Goal: Task Accomplishment & Management: Use online tool/utility

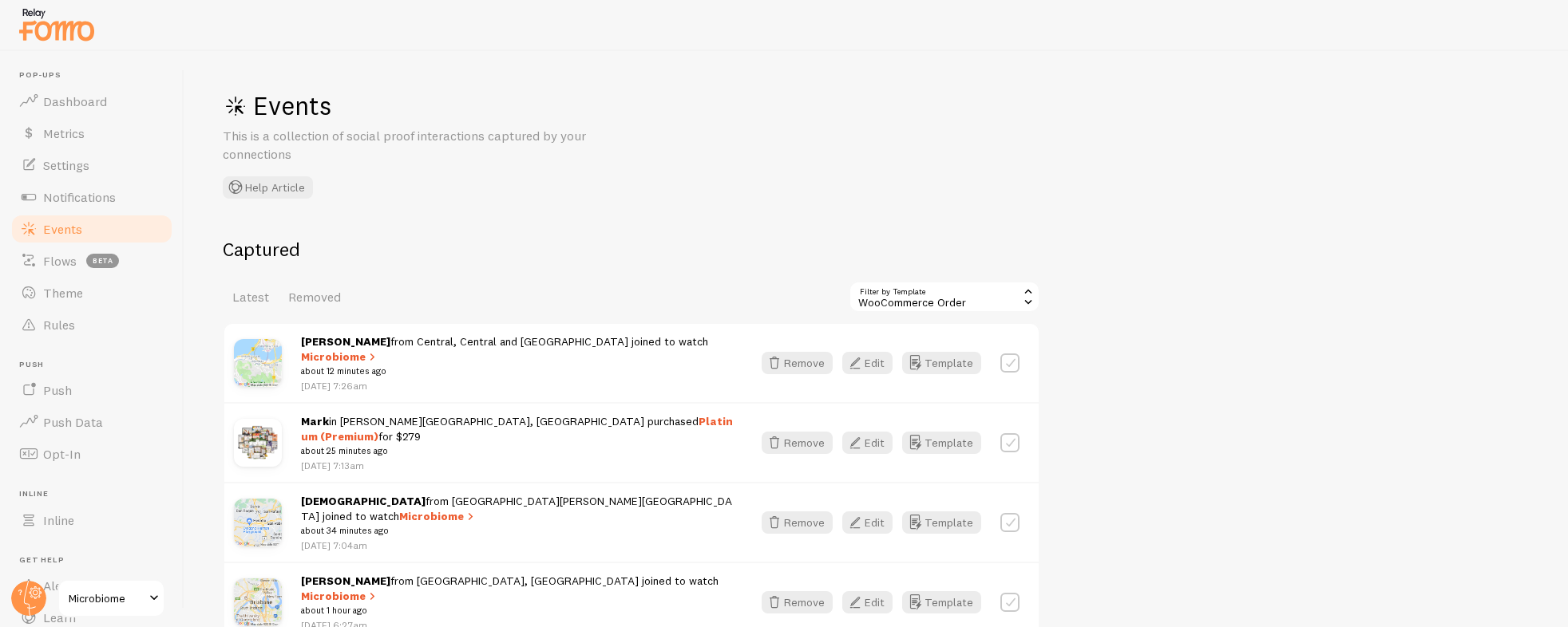
click at [964, 297] on div "WooCommerce Order" at bounding box center [944, 296] width 191 height 32
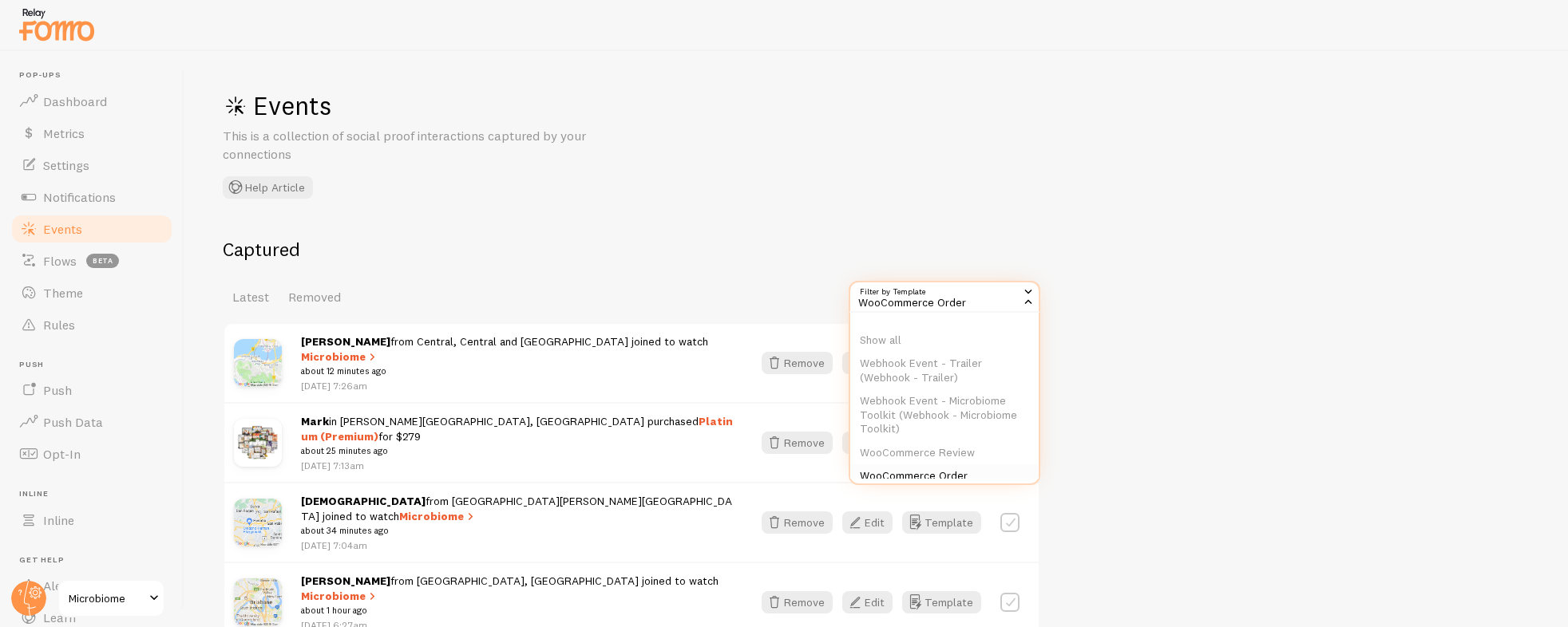
click at [949, 474] on li "WooCommerce Order" at bounding box center [944, 476] width 189 height 24
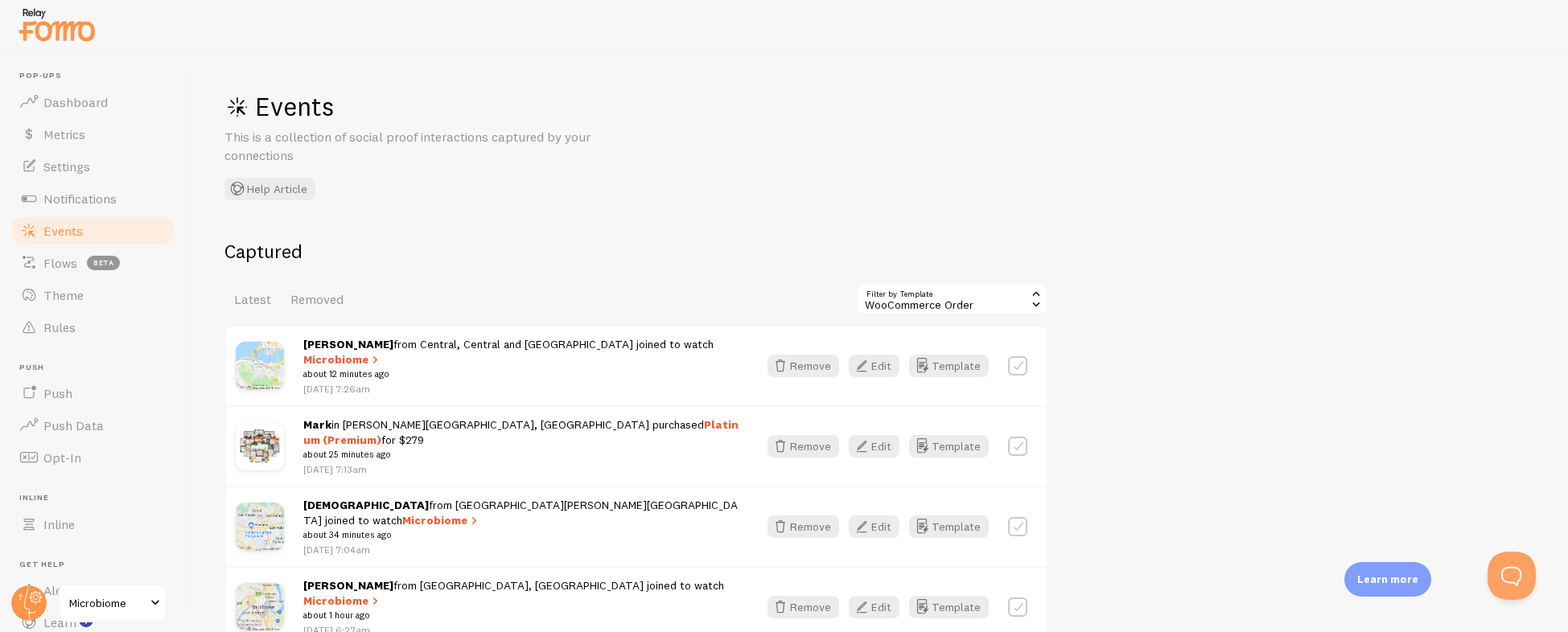
scroll to position [156, 0]
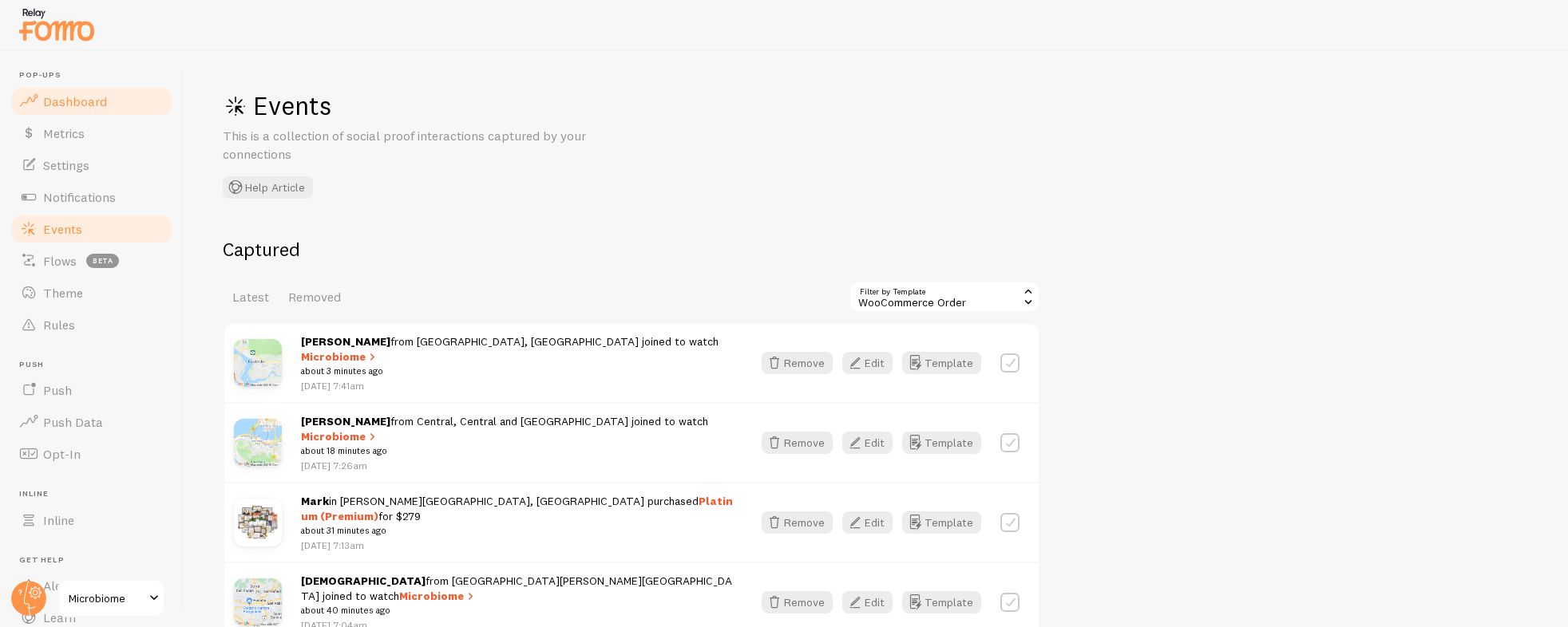
click at [76, 89] on link "Dashboard" at bounding box center [91, 101] width 164 height 32
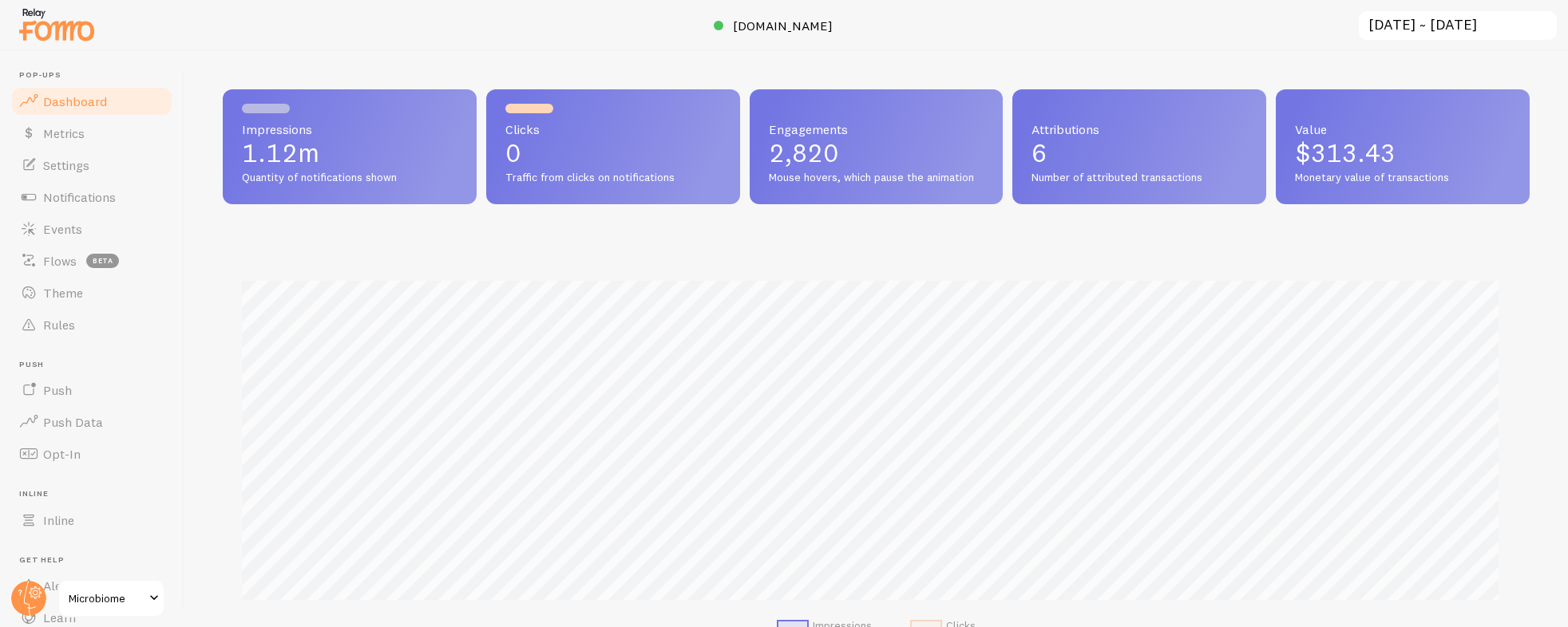
scroll to position [419, 1295]
click at [51, 222] on span "Events" at bounding box center [62, 229] width 39 height 16
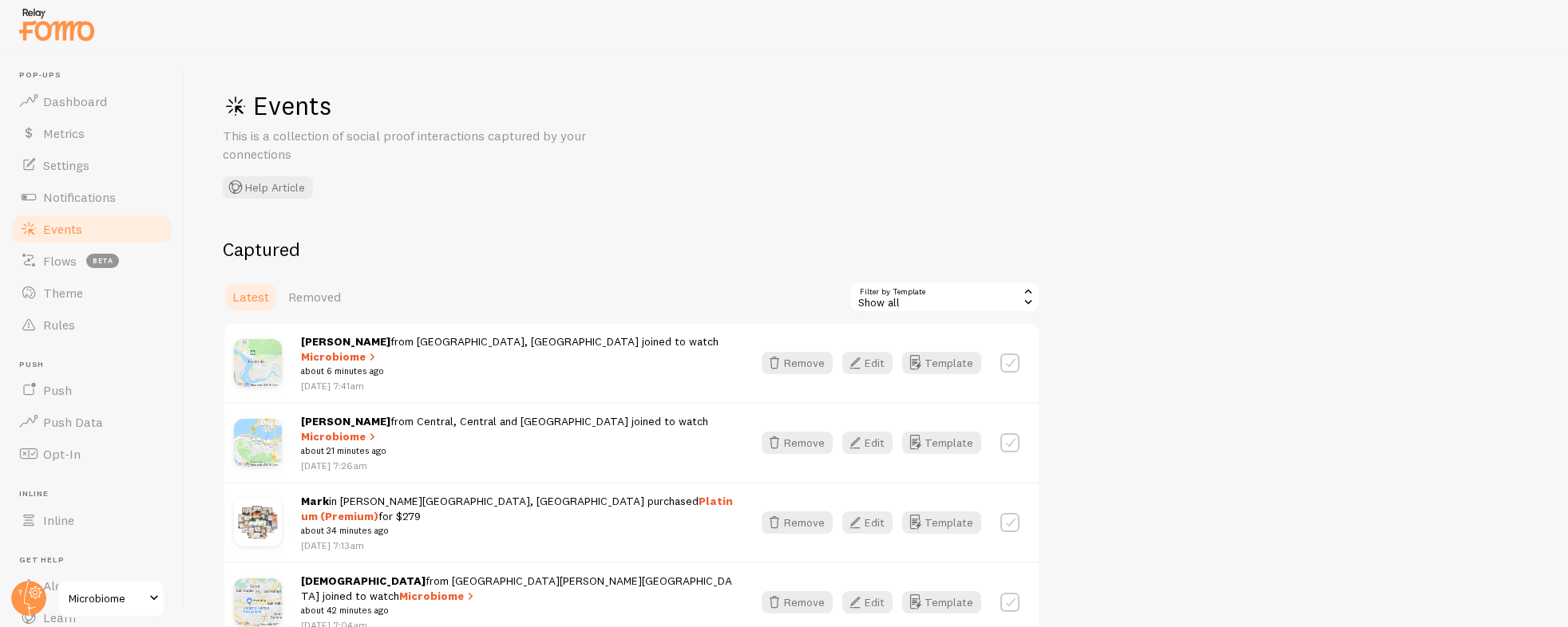
click at [953, 294] on div "Show all" at bounding box center [944, 296] width 191 height 32
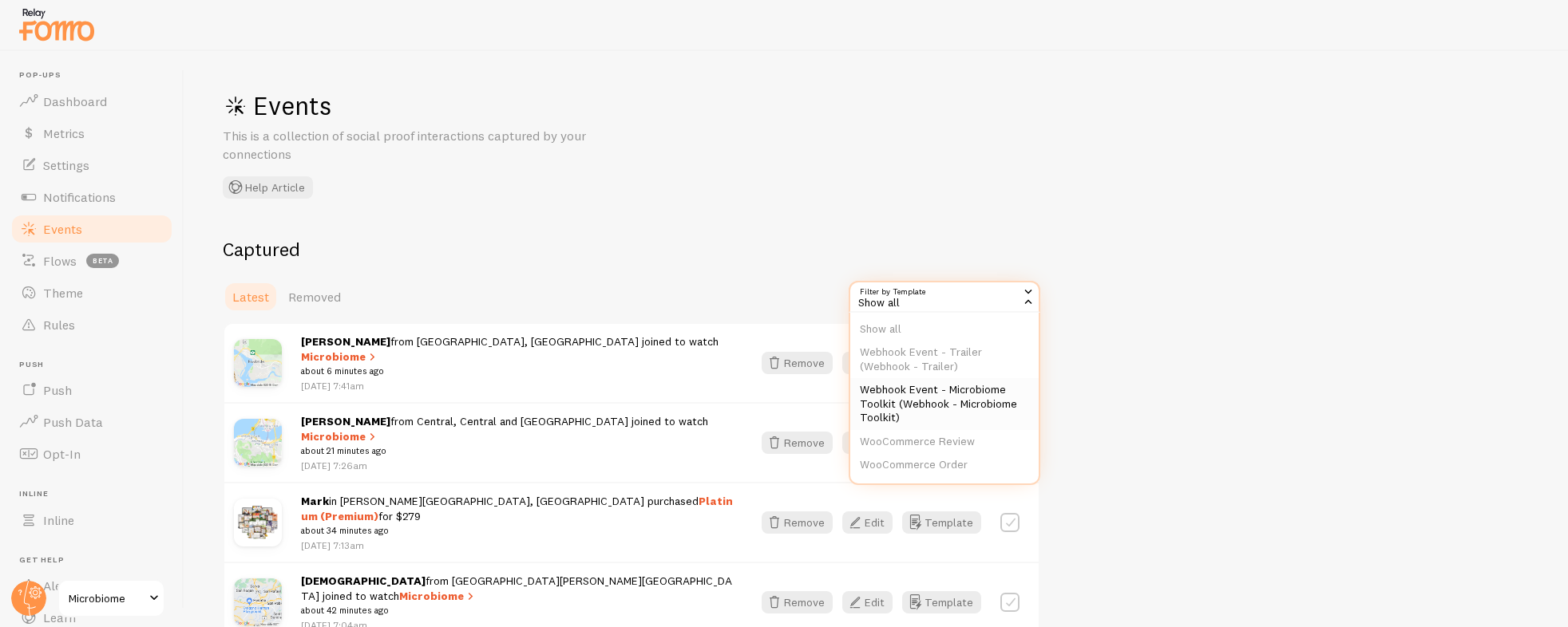
scroll to position [27, 0]
click at [970, 441] on li "WooCommerce Order" at bounding box center [944, 449] width 189 height 24
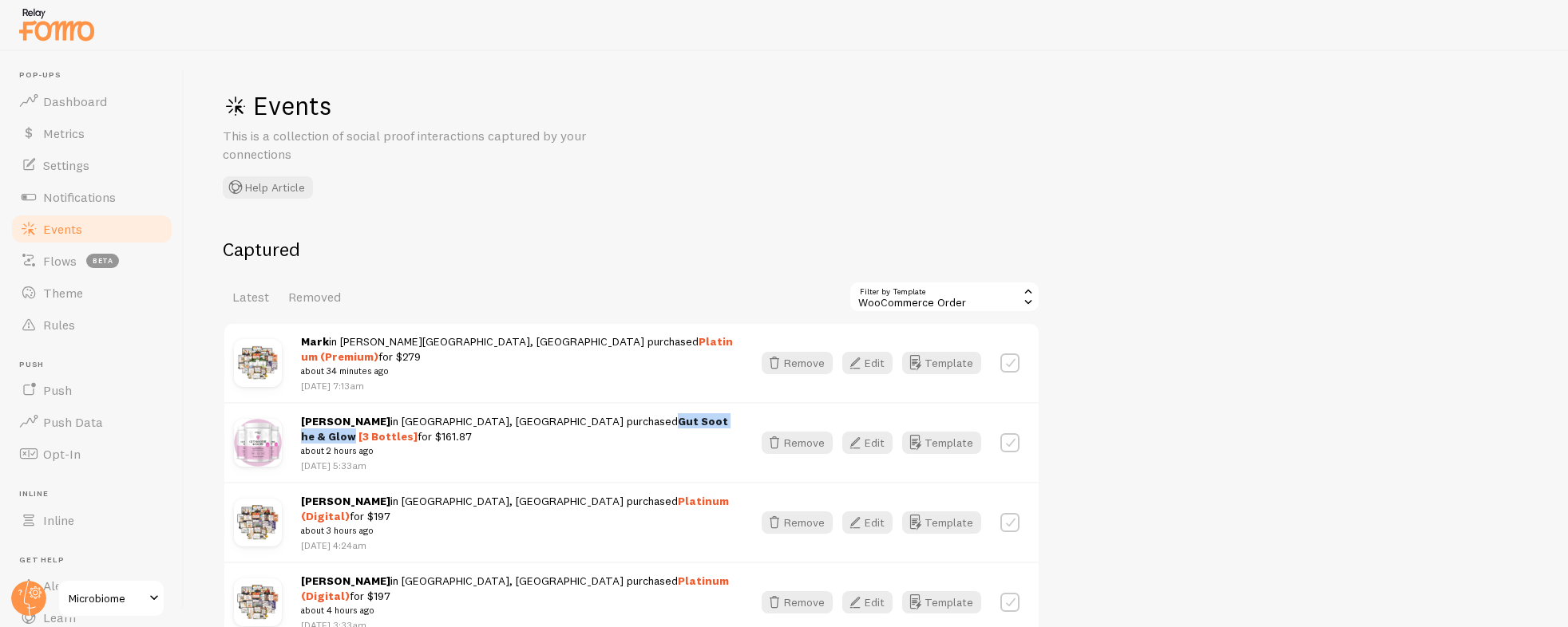
drag, startPoint x: 597, startPoint y: 412, endPoint x: 501, endPoint y: 416, distance: 96.1
click at [501, 416] on strong "Gut Soothe & Glow [3 Bottles]" at bounding box center [514, 429] width 427 height 30
copy strong "Gut Soothe & Glow"
click at [96, 200] on span "Notifications" at bounding box center [79, 197] width 73 height 16
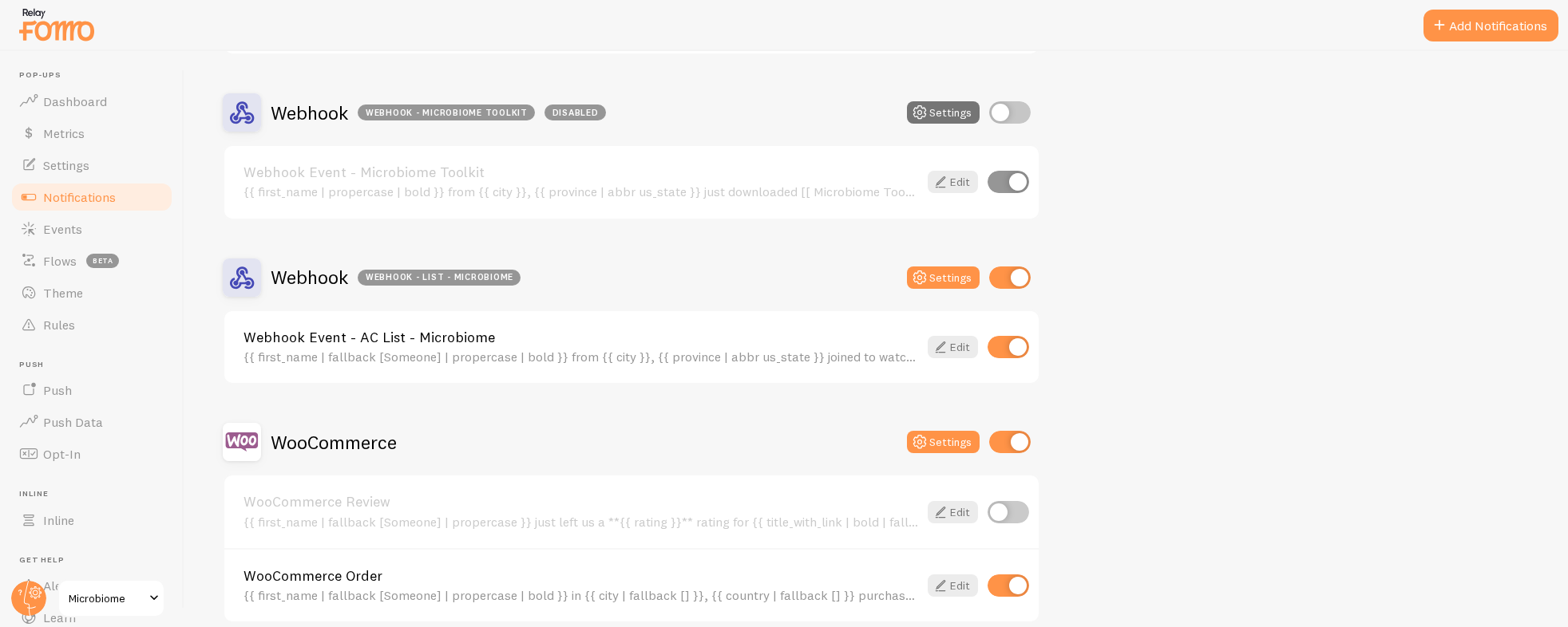
scroll to position [528, 0]
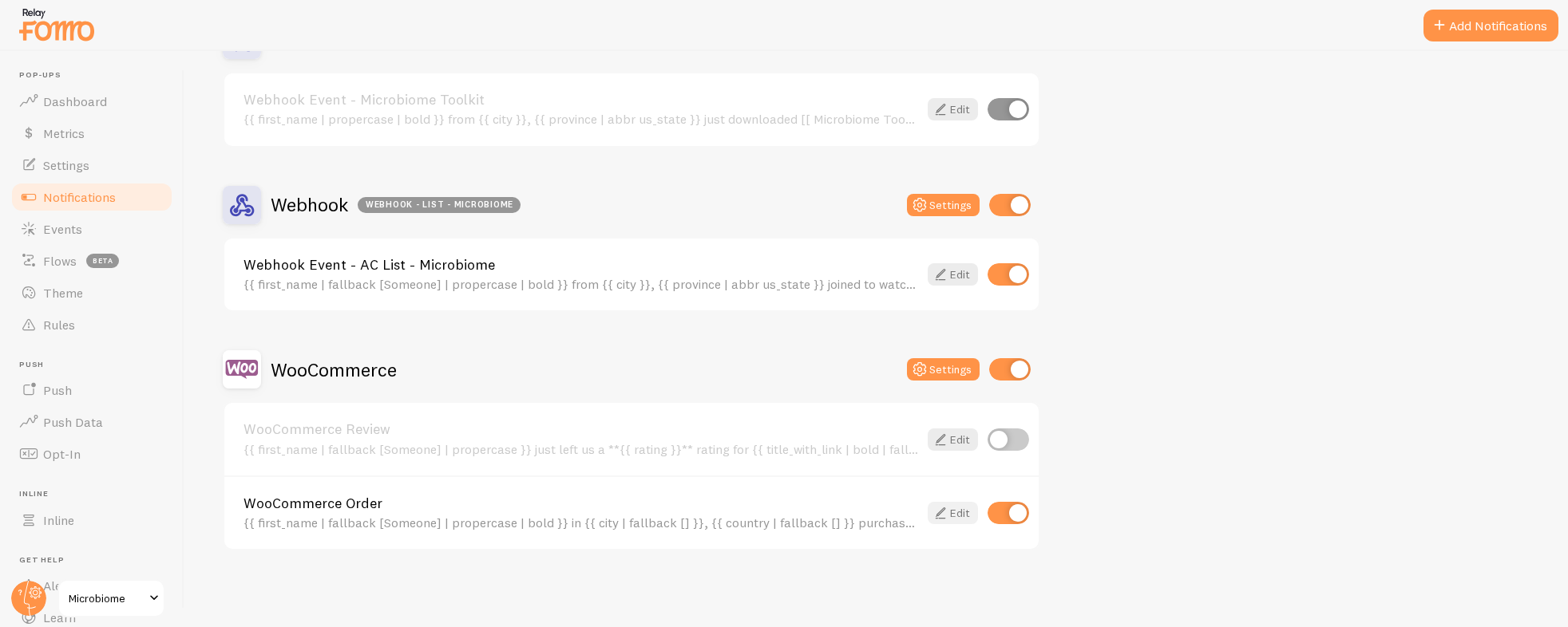
click at [956, 516] on link "Edit" at bounding box center [952, 512] width 50 height 22
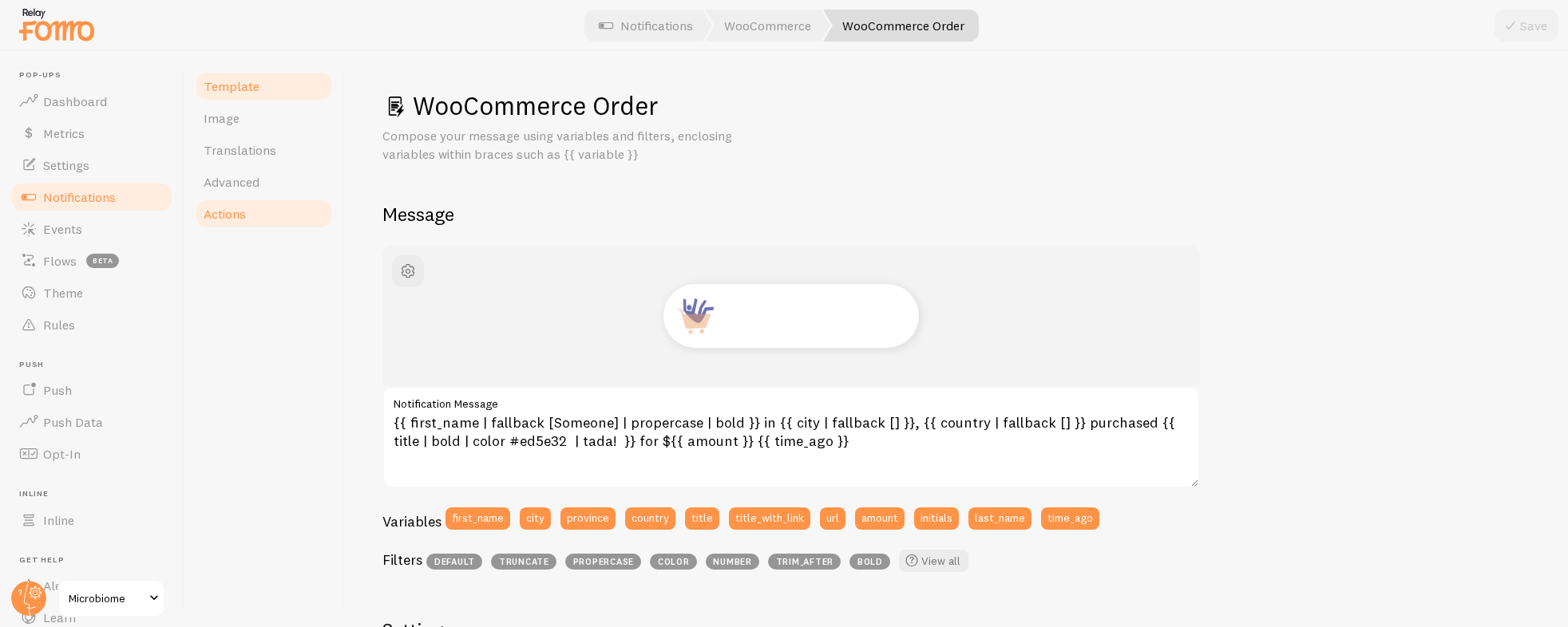
click at [279, 215] on link "Actions" at bounding box center [263, 214] width 140 height 32
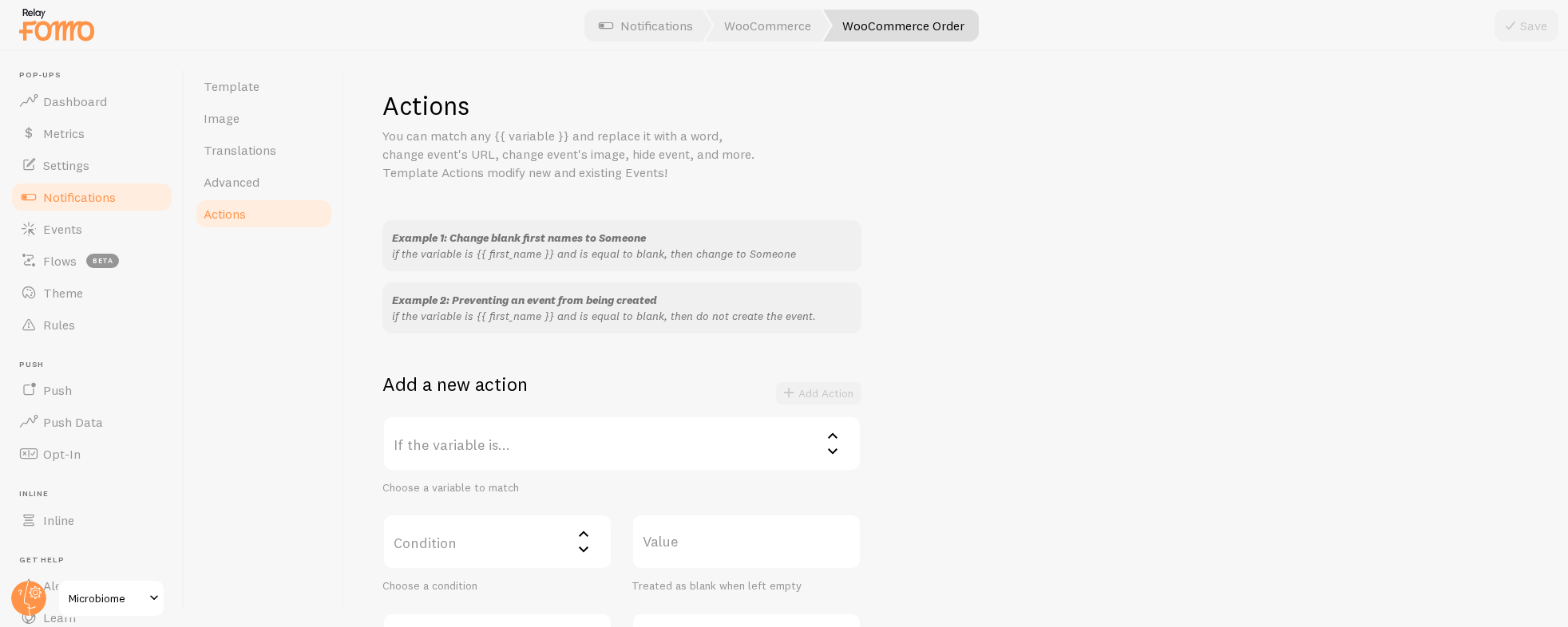
click at [528, 439] on label "If the variable is..." at bounding box center [622, 444] width 479 height 56
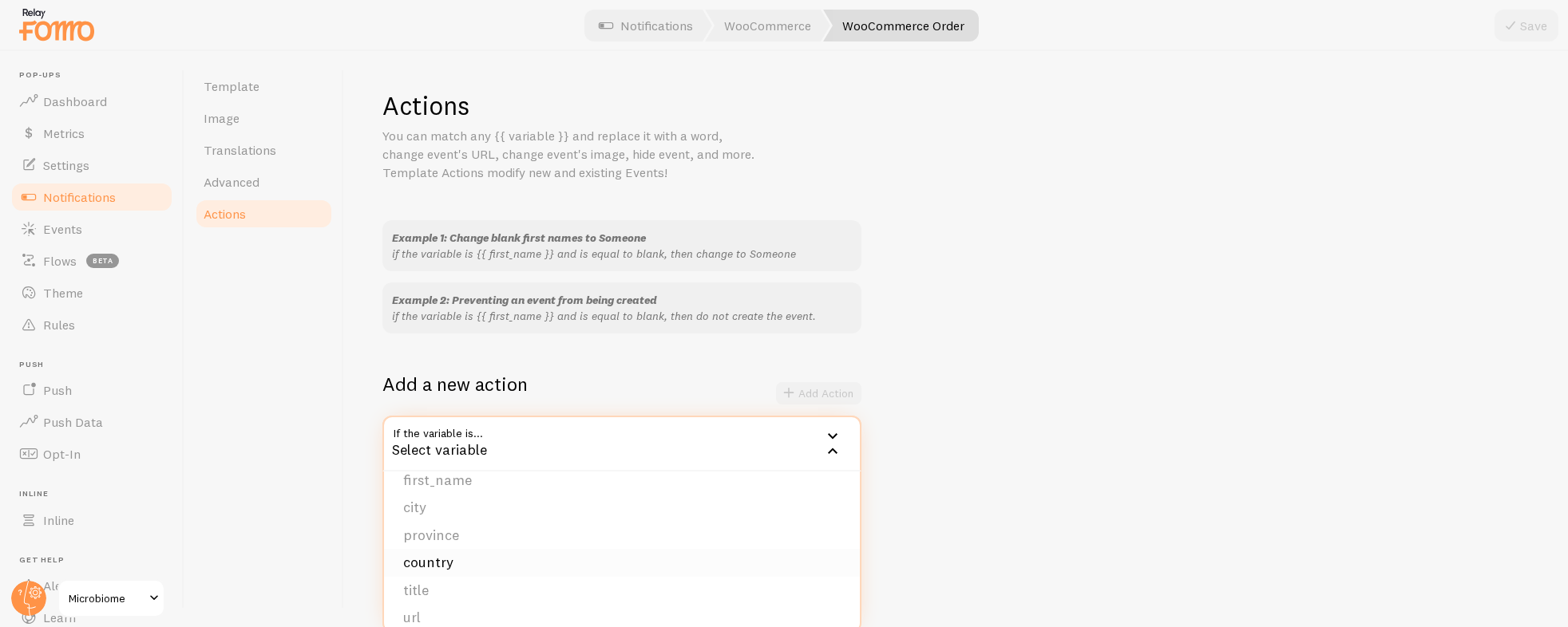
scroll to position [30, 0]
click at [449, 576] on li "title" at bounding box center [622, 576] width 476 height 28
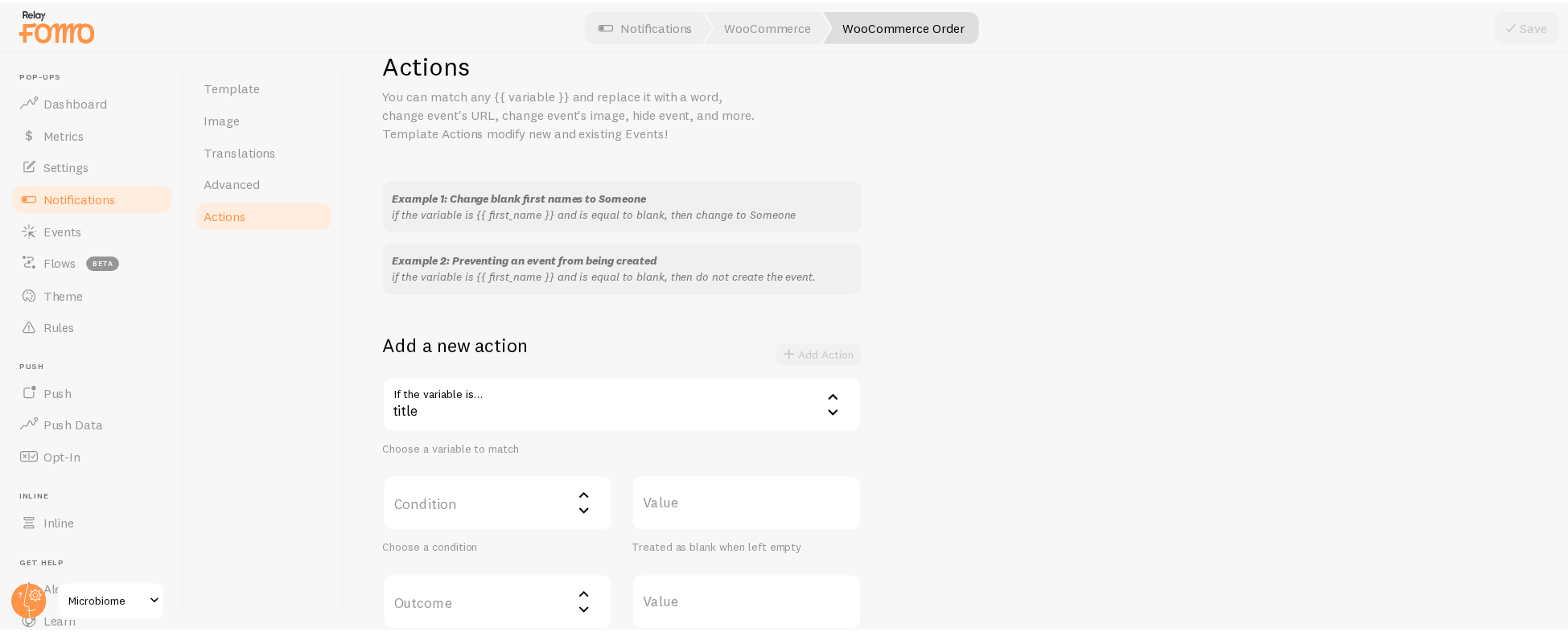
scroll to position [135, 0]
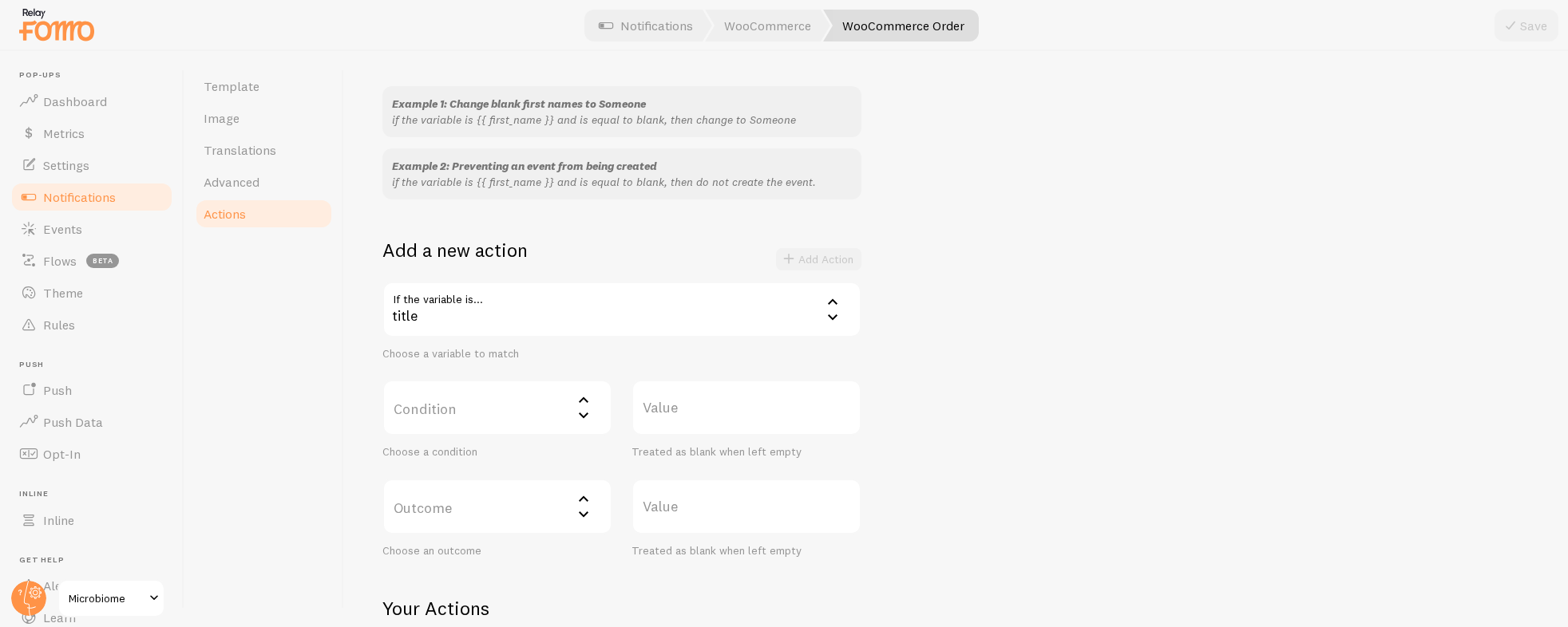
click at [455, 410] on label "Condition" at bounding box center [498, 408] width 230 height 56
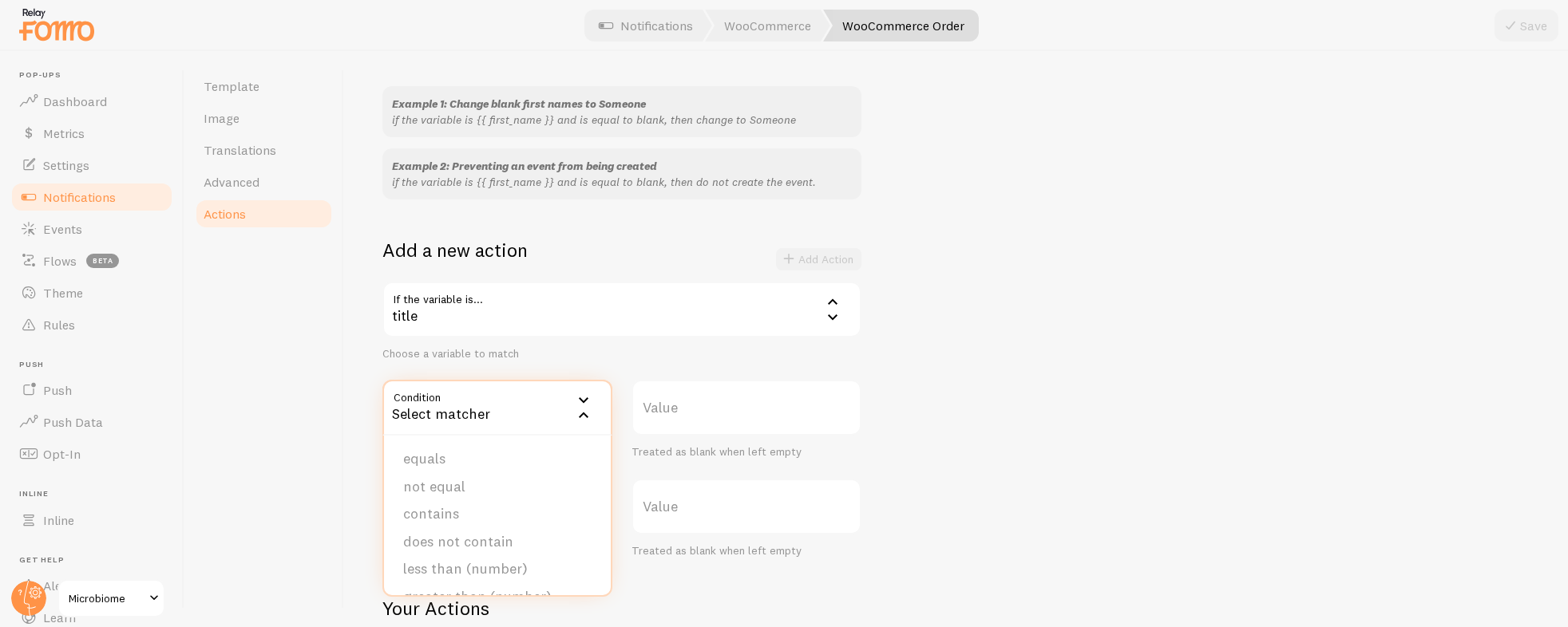
click at [455, 511] on li "contains" at bounding box center [498, 515] width 226 height 28
click at [778, 428] on label "Value" at bounding box center [747, 408] width 230 height 56
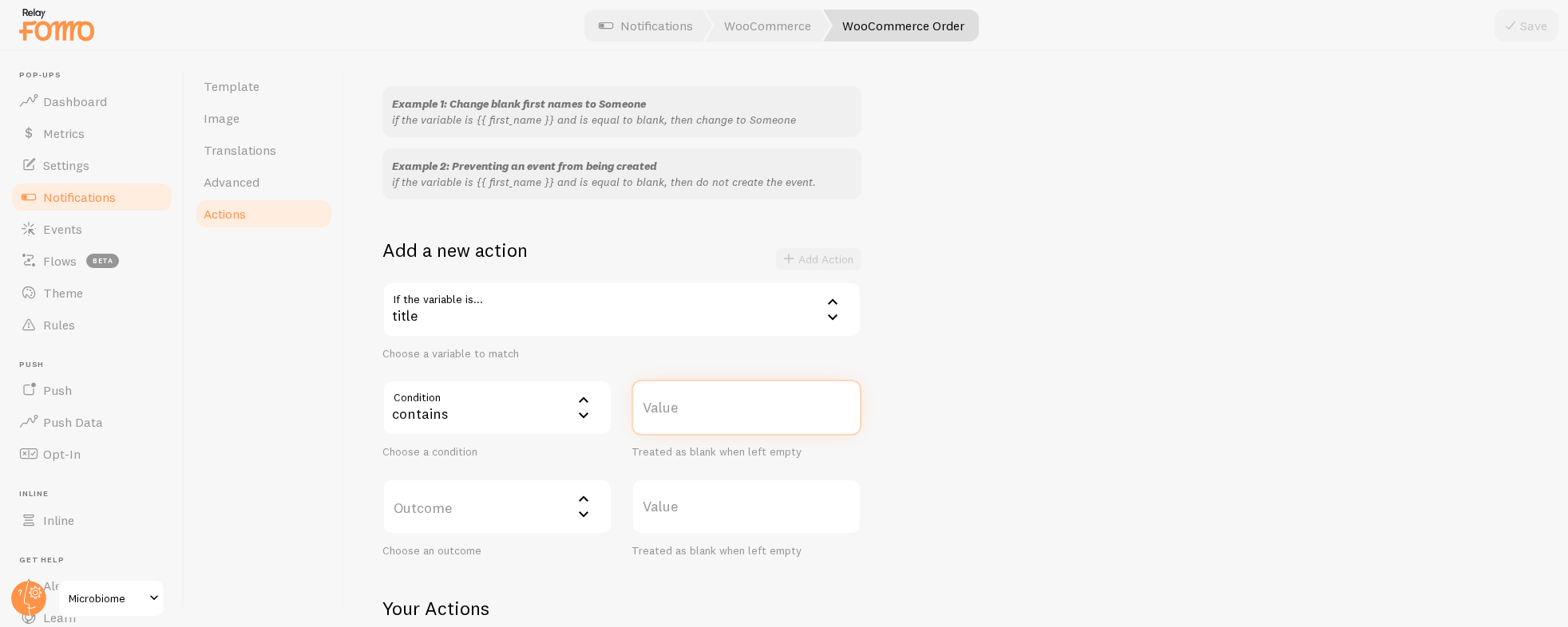
click at [778, 428] on input "Value" at bounding box center [747, 408] width 230 height 56
paste input "Gut Soothe & Glow"
type input "Gut Soothe & Glow"
click at [543, 519] on label "Outcome" at bounding box center [498, 507] width 230 height 56
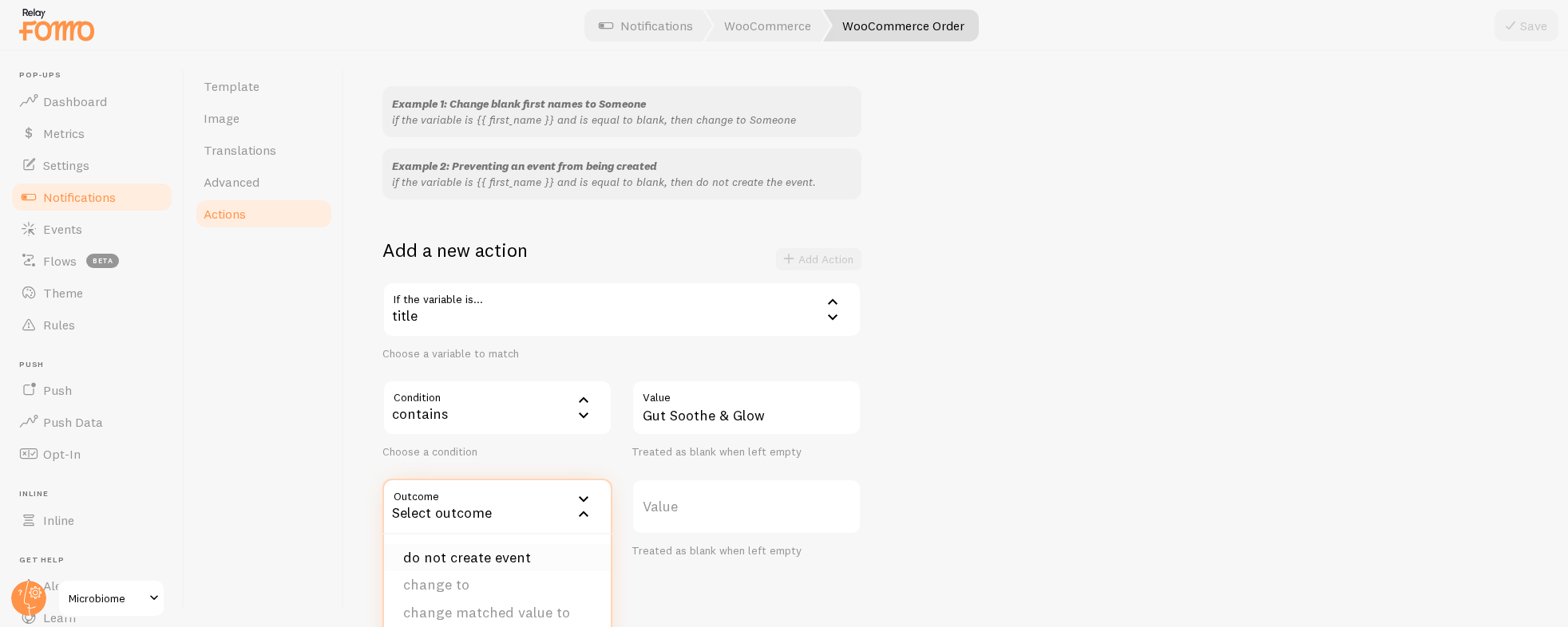
click at [509, 554] on li "do not create event" at bounding box center [498, 559] width 226 height 28
click at [833, 261] on button "Add Action" at bounding box center [819, 259] width 85 height 22
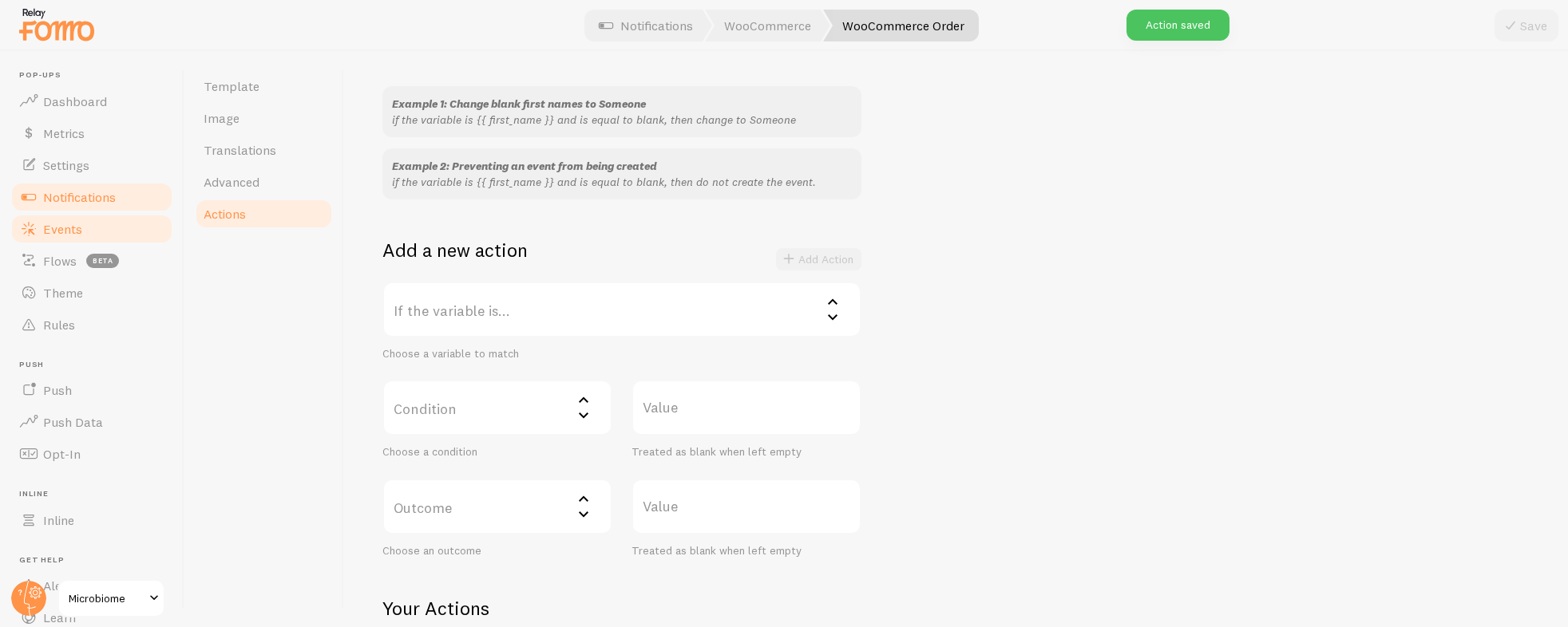
click at [71, 233] on span "Events" at bounding box center [62, 229] width 39 height 16
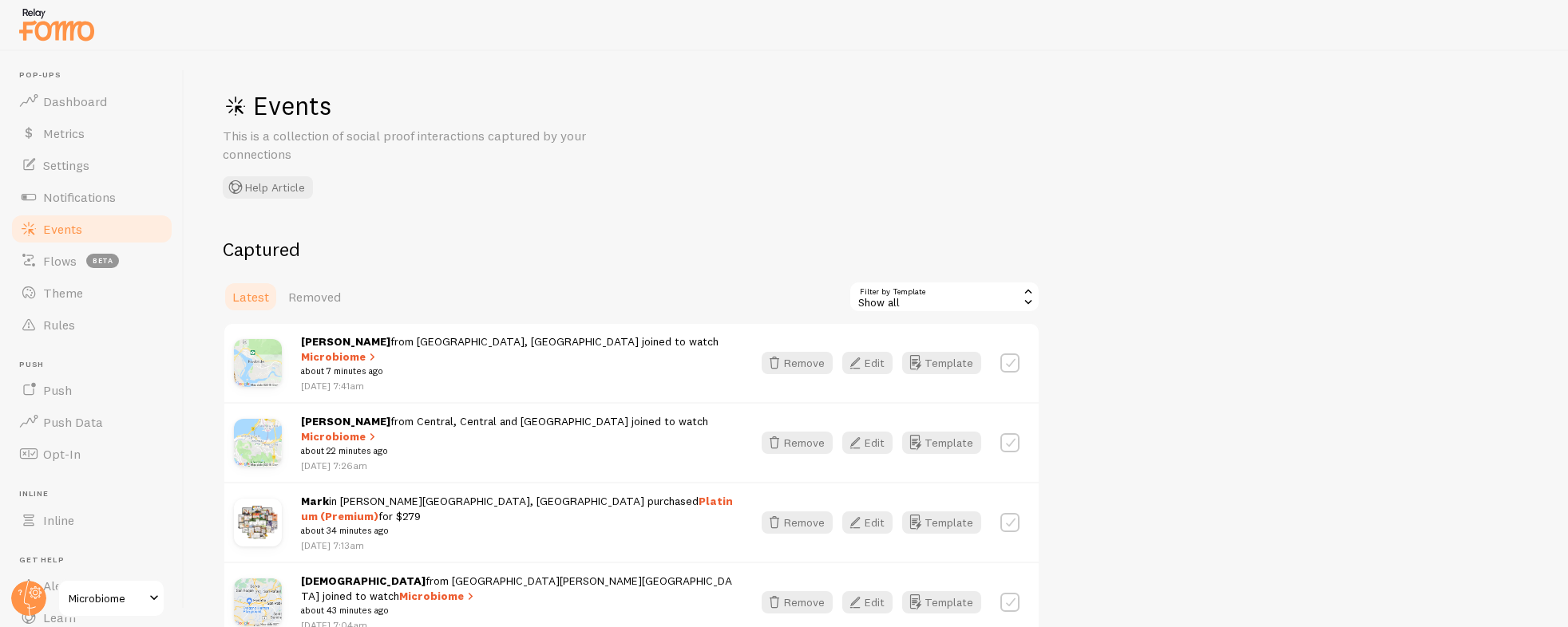
click at [935, 294] on div "Show all" at bounding box center [944, 296] width 191 height 32
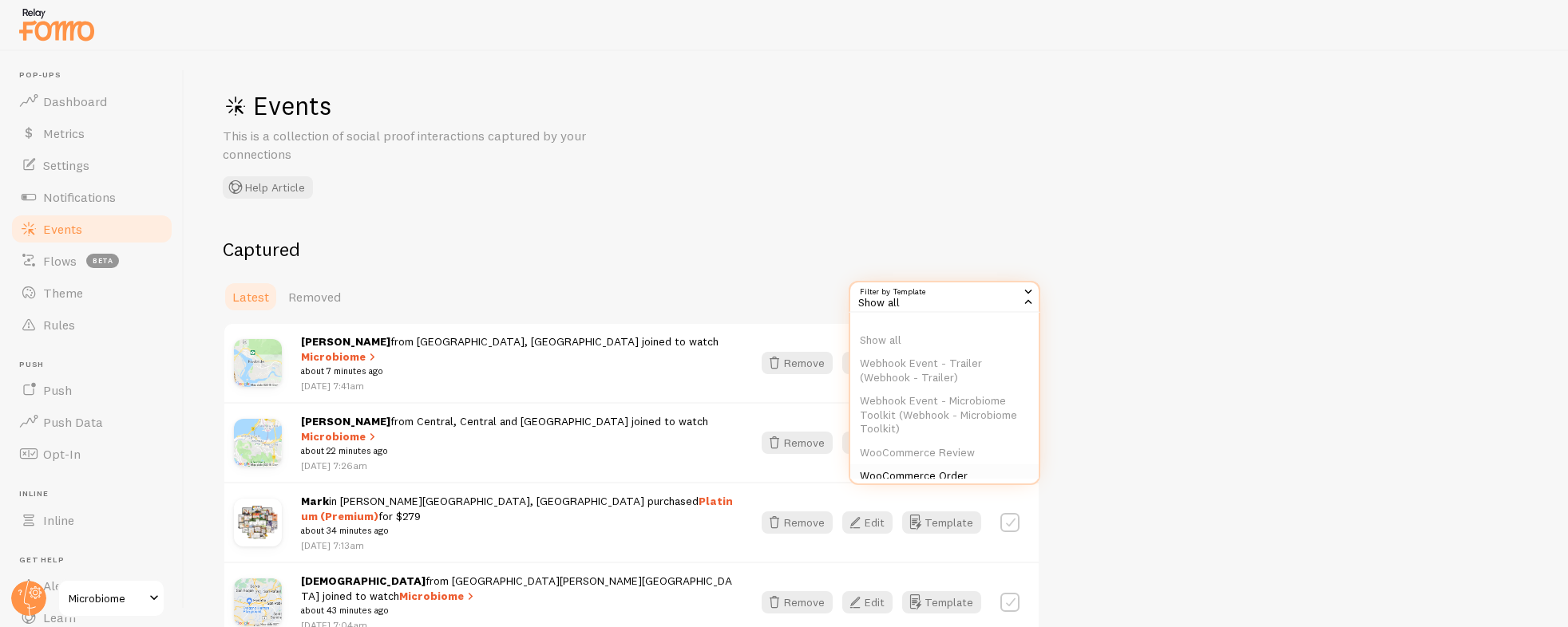
click at [952, 468] on li "WooCommerce Order" at bounding box center [944, 476] width 189 height 24
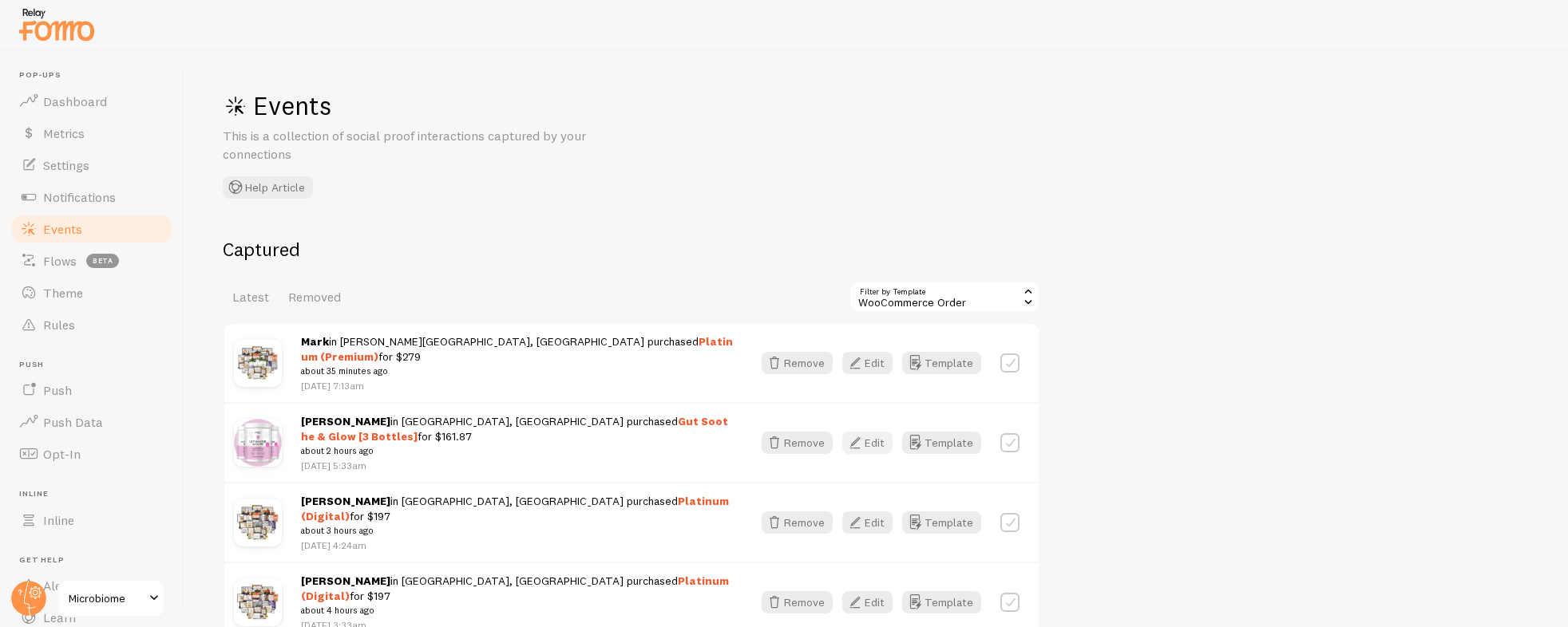
click at [869, 431] on button "Edit" at bounding box center [867, 442] width 50 height 22
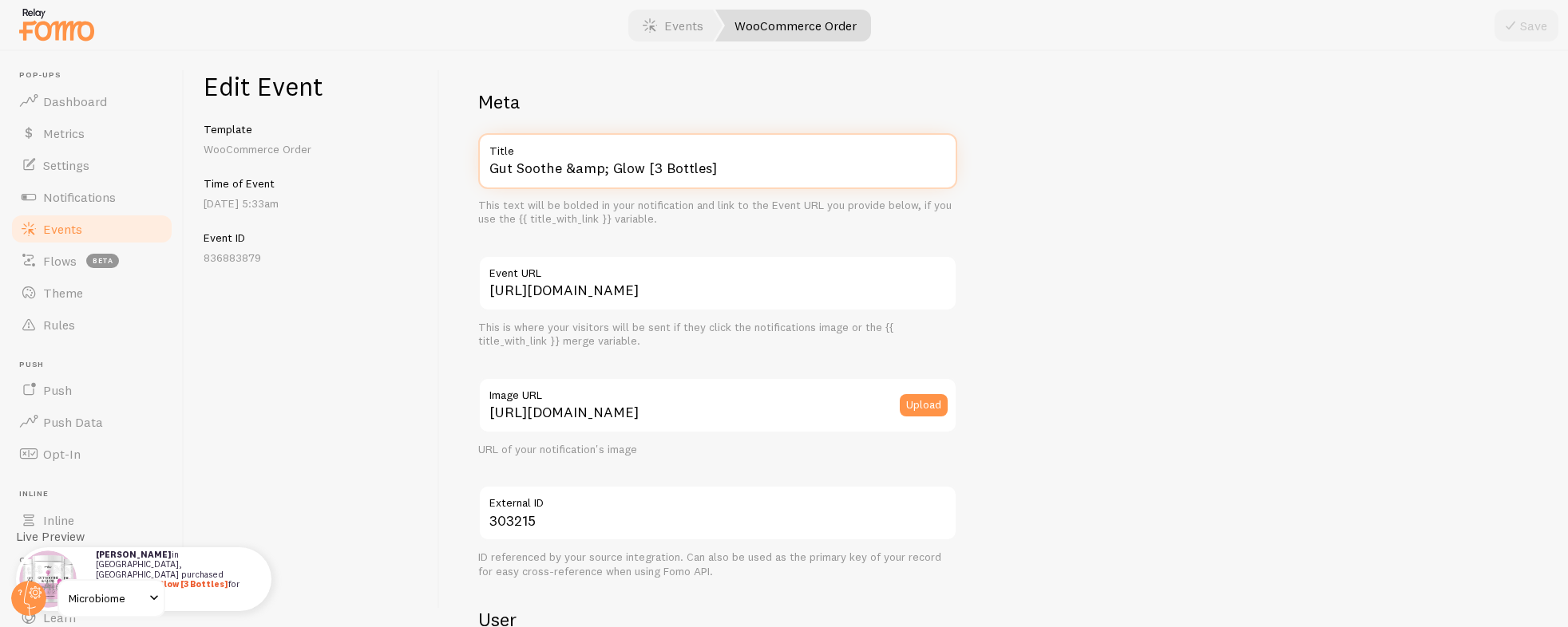
click at [737, 173] on input "Gut Soothe &amp; Glow [3 Bottles]" at bounding box center [718, 161] width 479 height 56
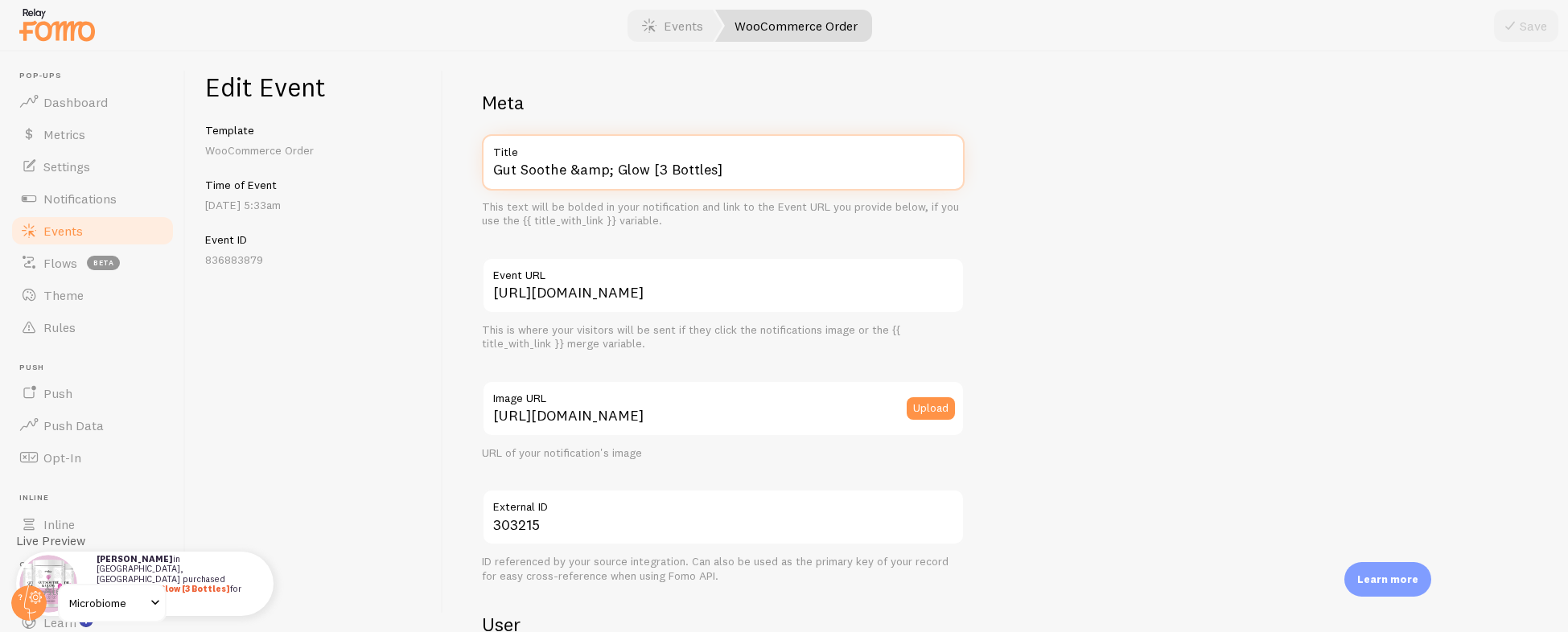
click at [742, 174] on input "Gut Soothe &amp; Glow [3 Bottles]" at bounding box center [723, 163] width 483 height 57
click at [99, 202] on span "Notifications" at bounding box center [80, 199] width 73 height 16
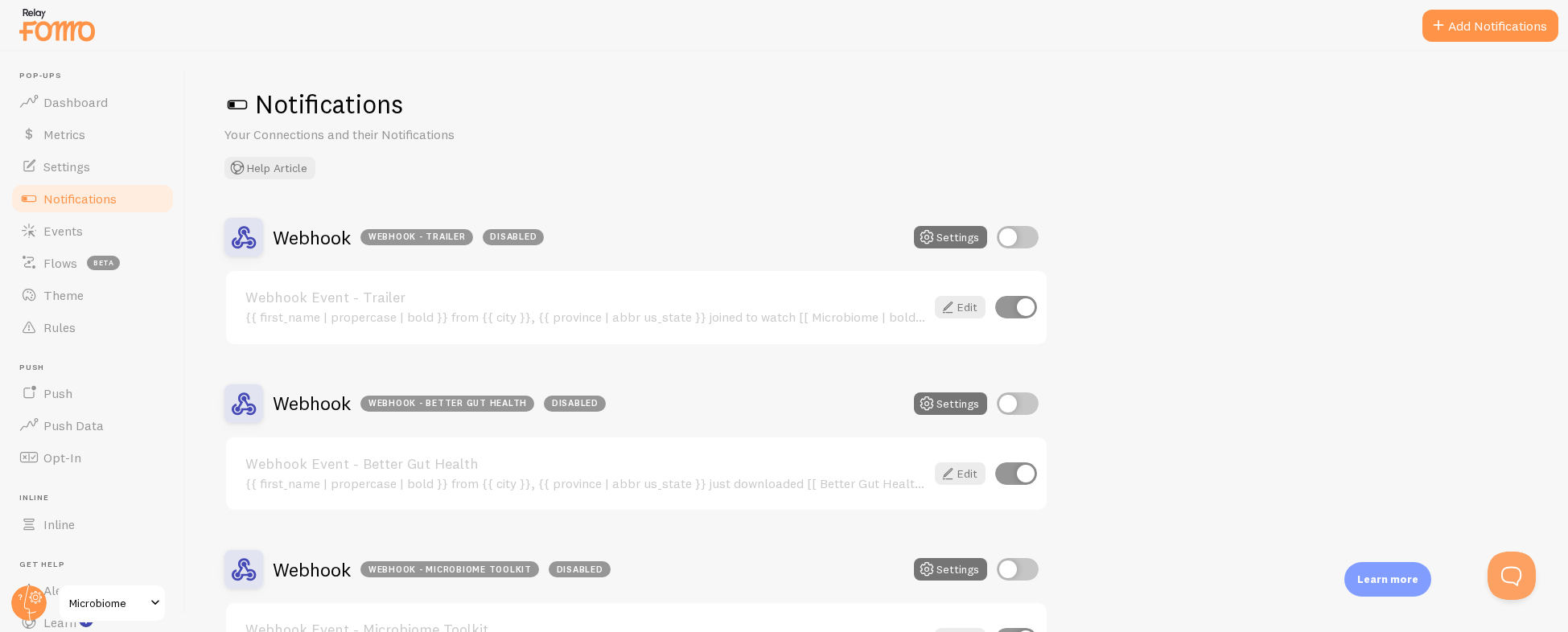
scroll to position [532, 0]
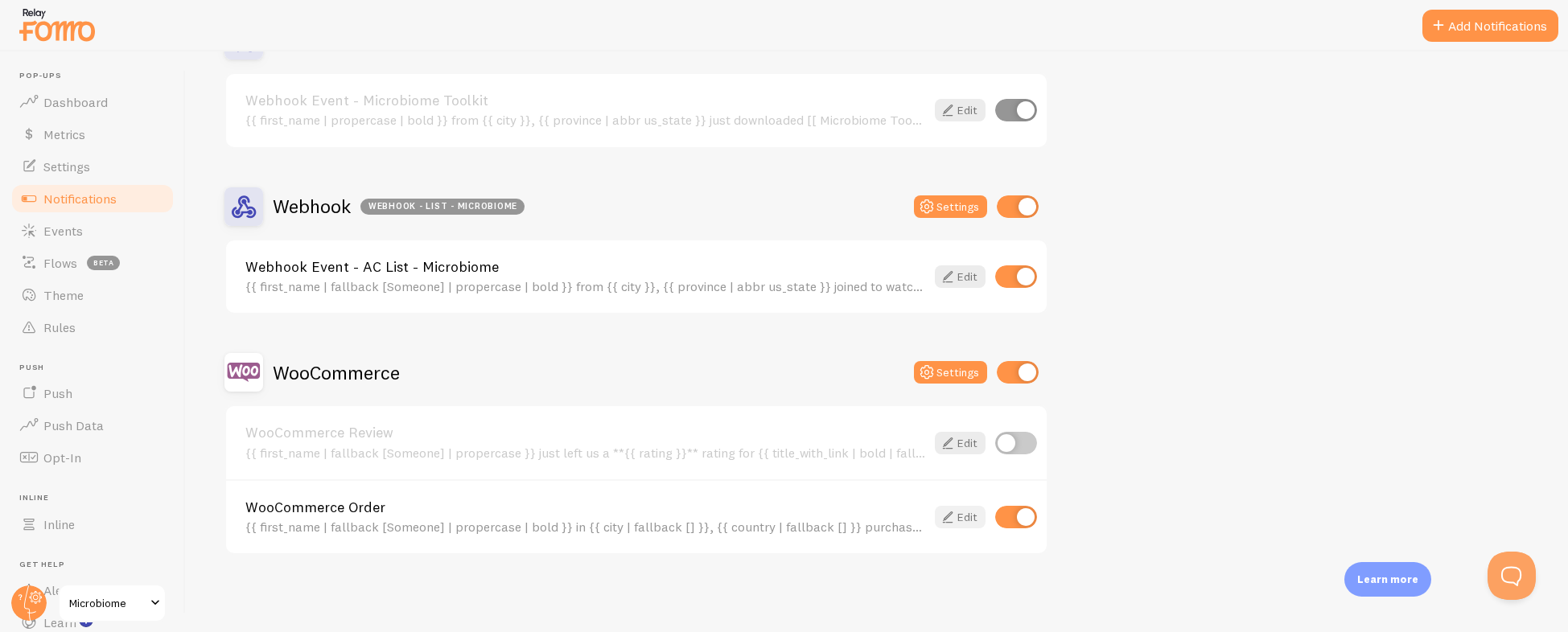
click at [948, 520] on icon at bounding box center [948, 517] width 19 height 19
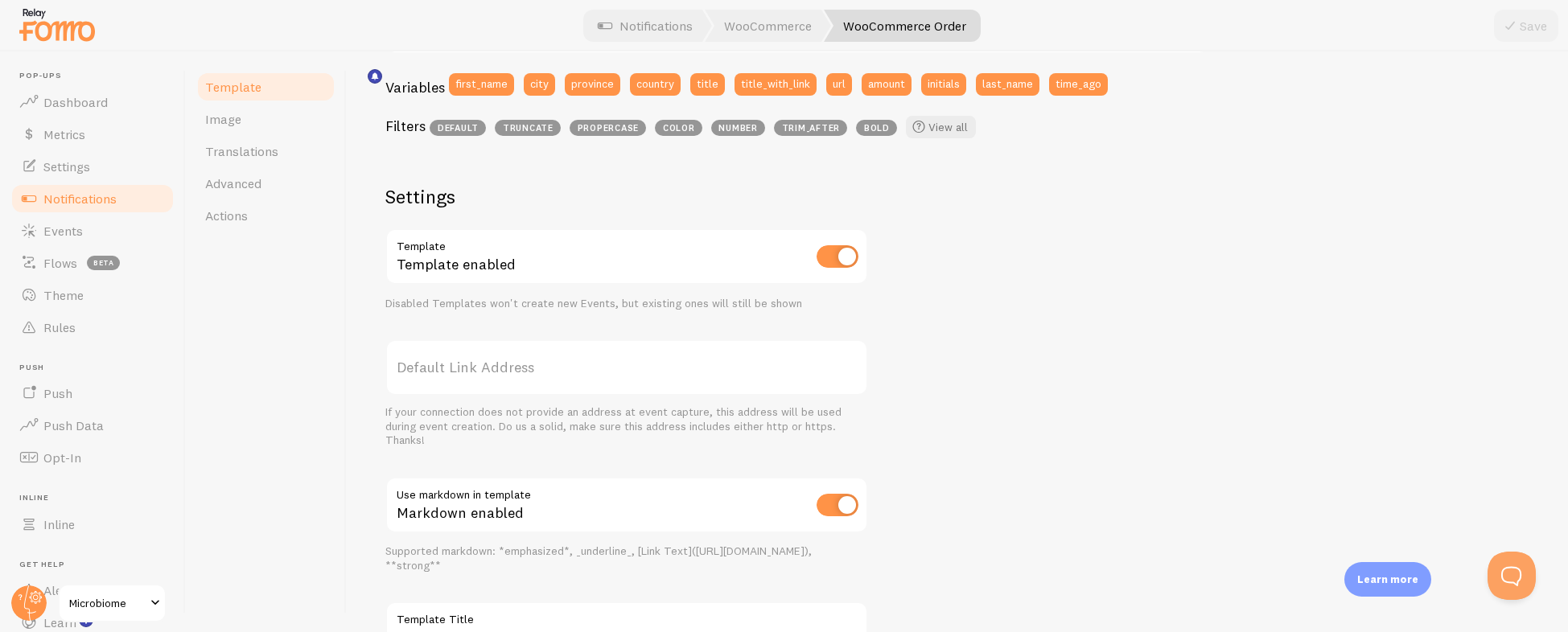
scroll to position [487, 0]
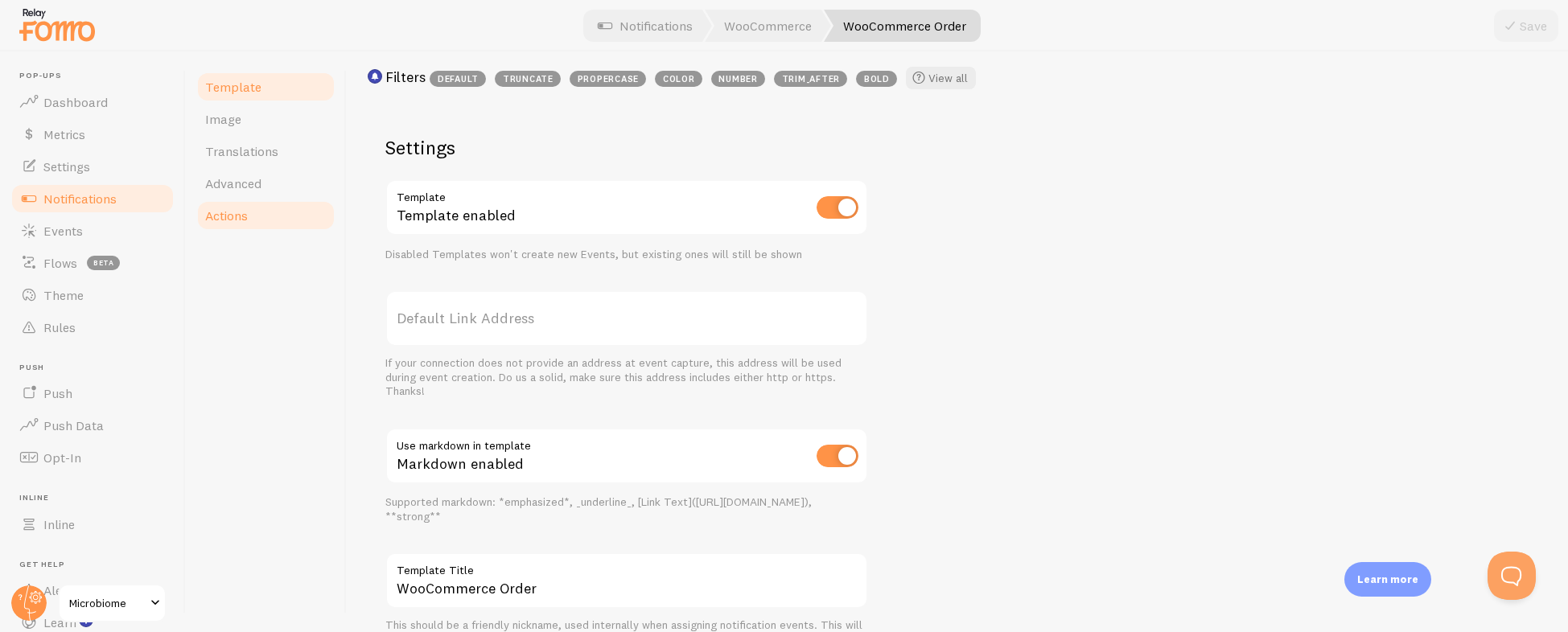
click at [260, 220] on link "Actions" at bounding box center [265, 216] width 141 height 32
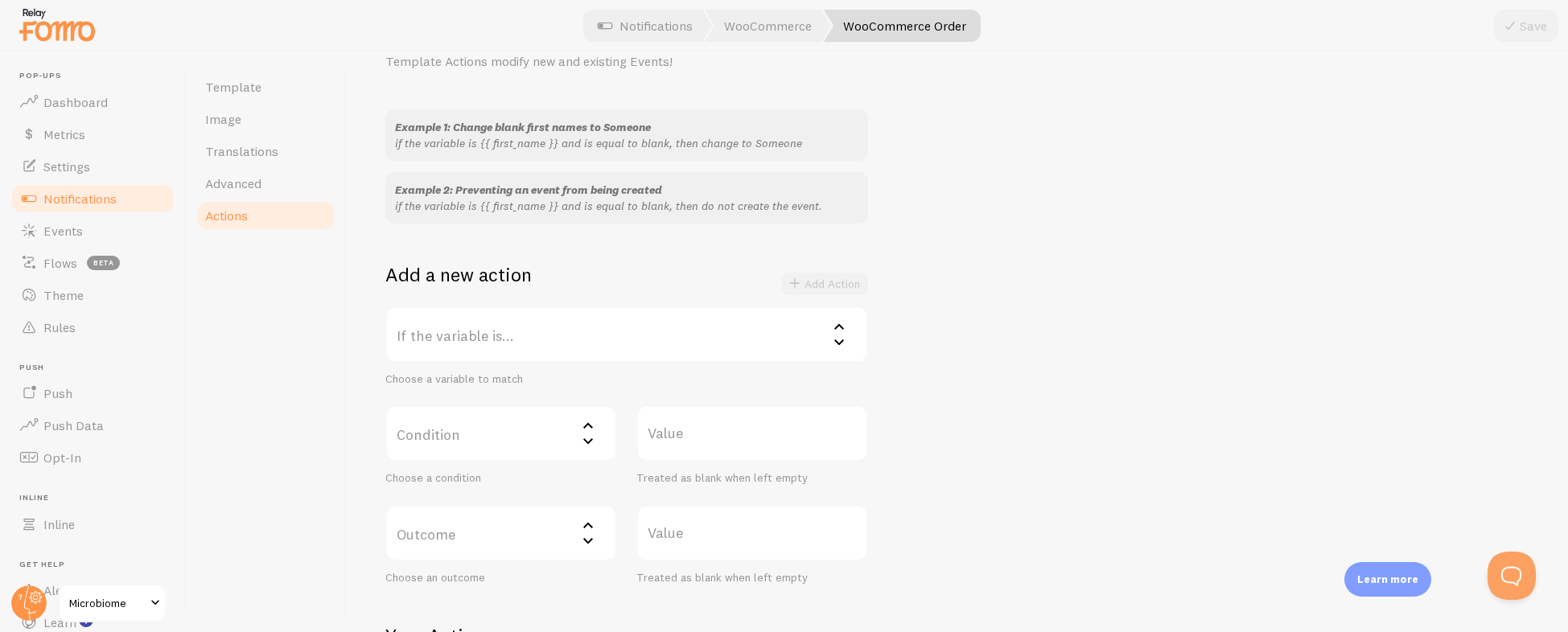
scroll to position [150, 0]
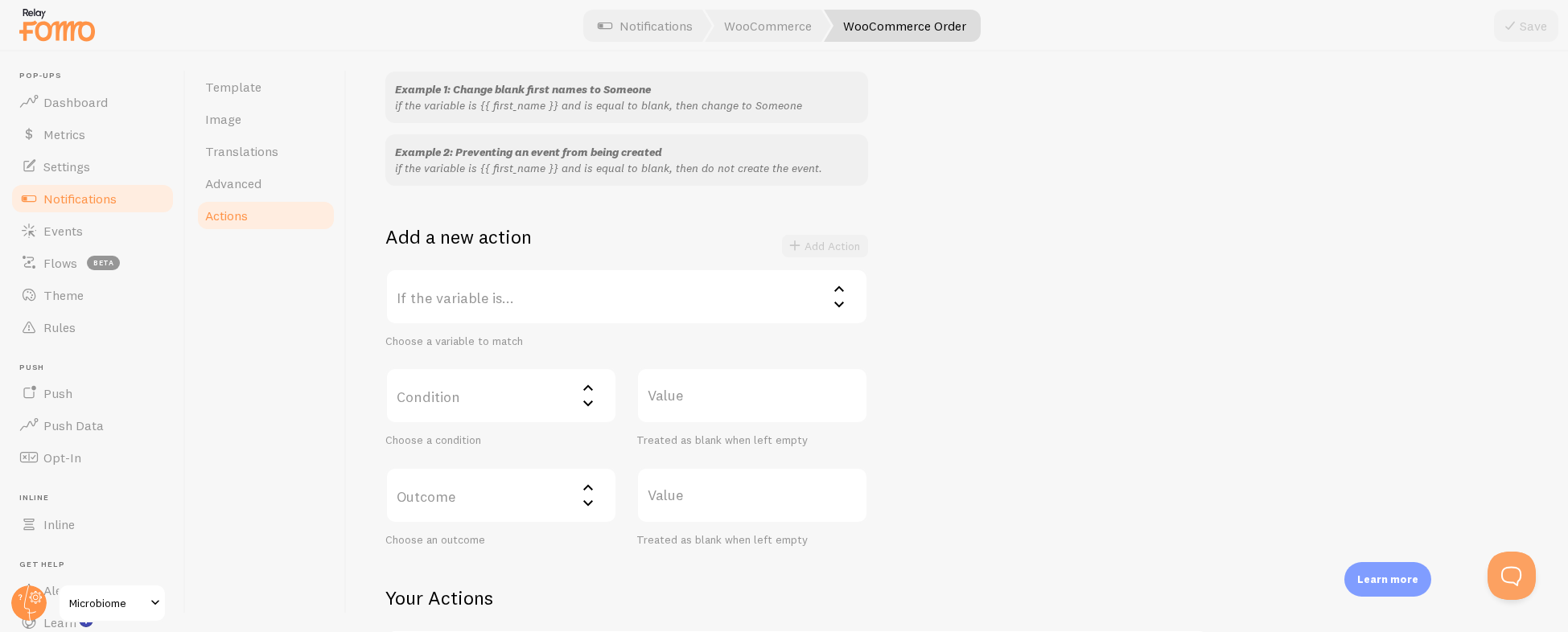
click at [485, 298] on label "If the variable is..." at bounding box center [627, 297] width 483 height 57
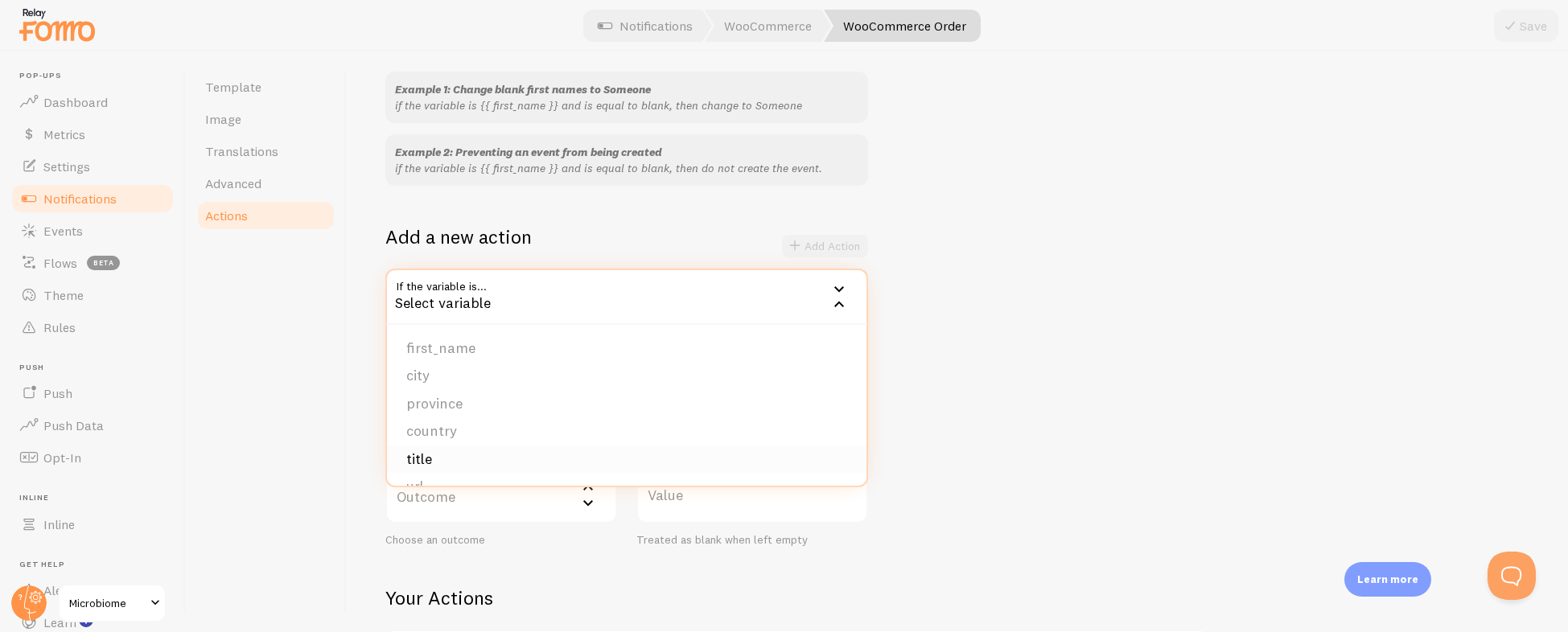
click at [449, 459] on li "title" at bounding box center [627, 460] width 479 height 28
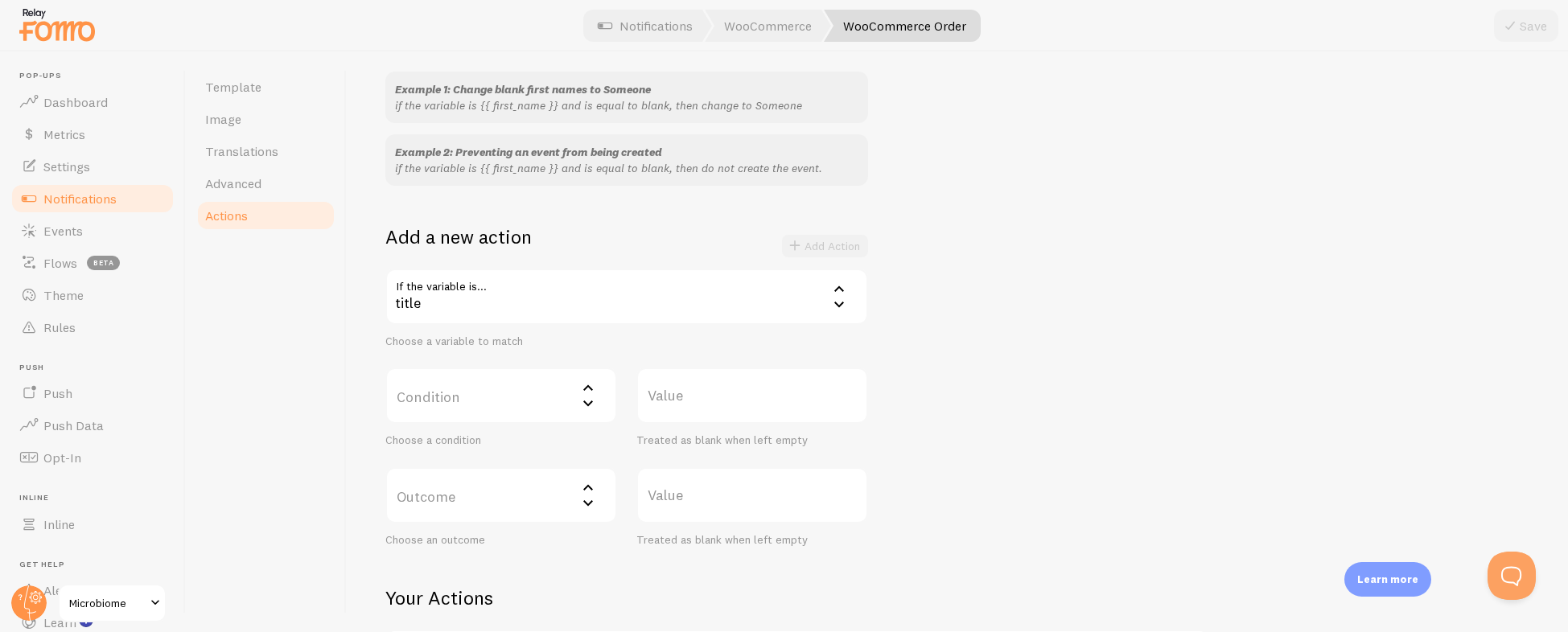
click at [488, 403] on label "Condition" at bounding box center [501, 396] width 232 height 57
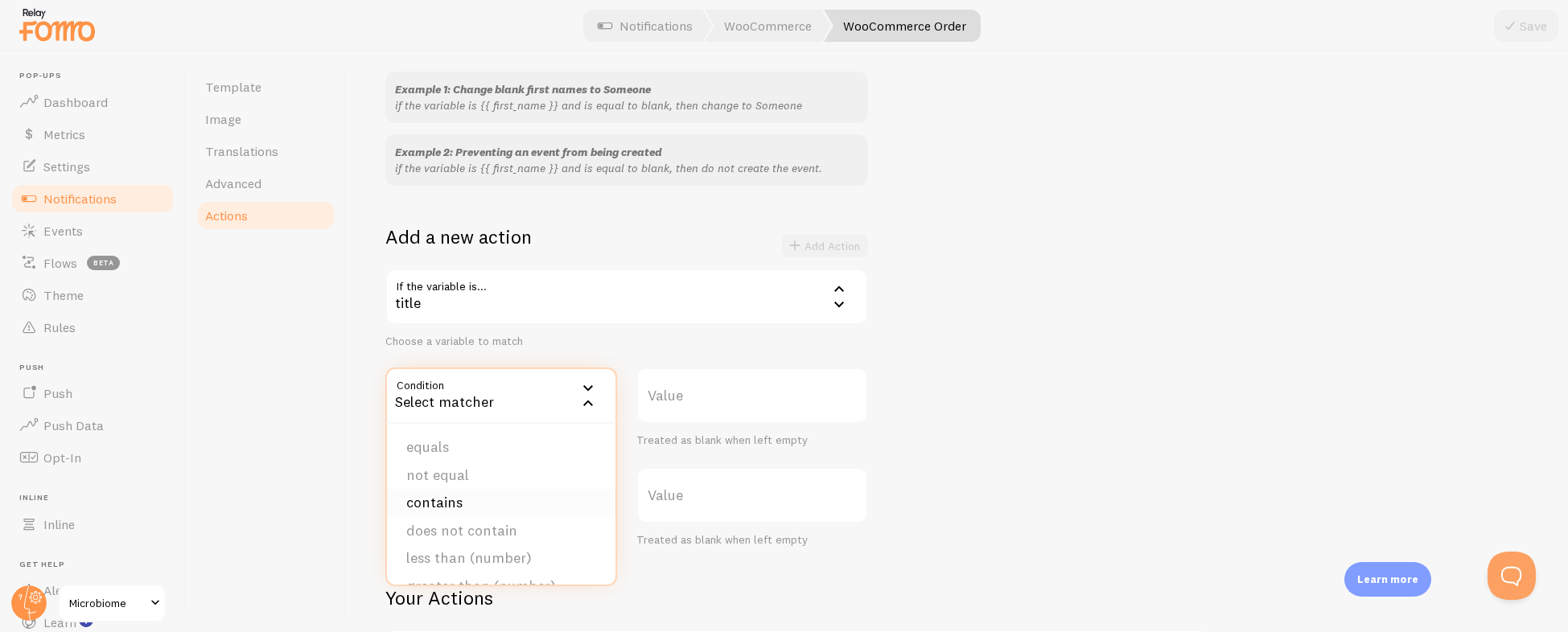
click at [457, 502] on li "contains" at bounding box center [501, 503] width 228 height 28
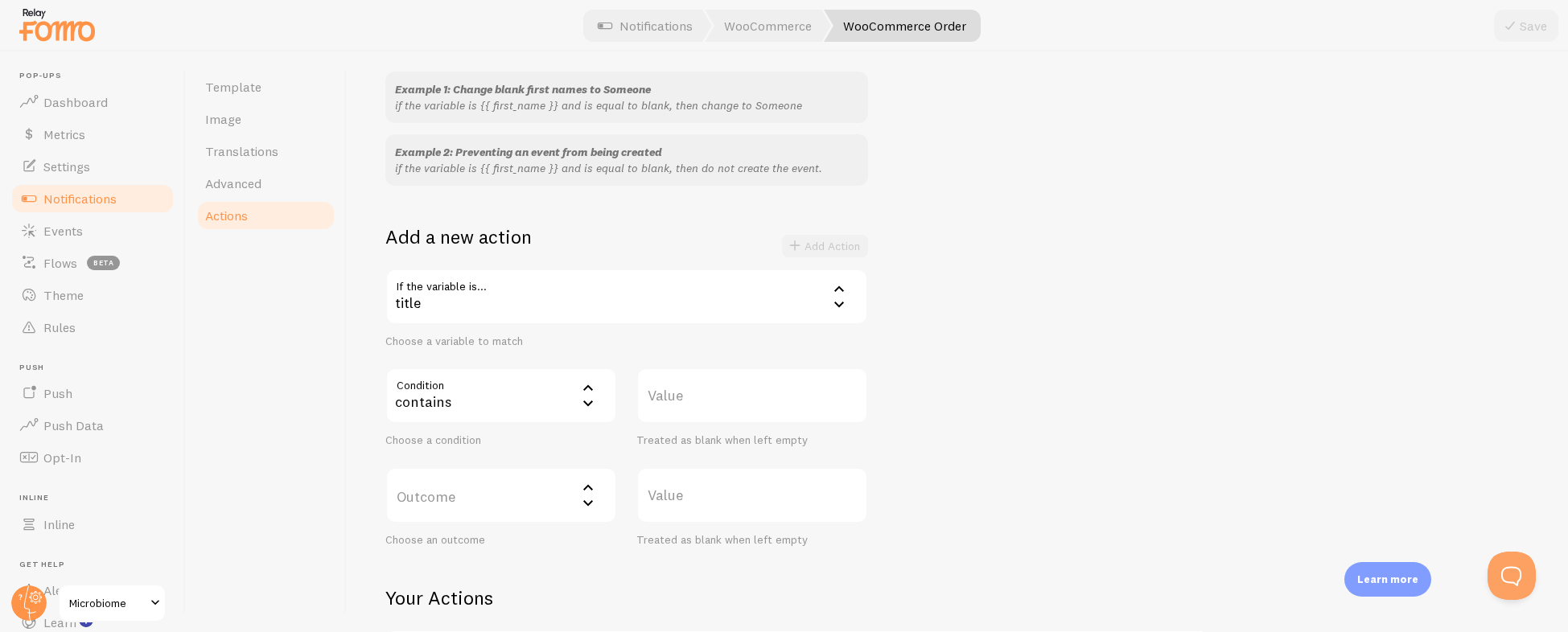
click at [680, 415] on label "Value" at bounding box center [752, 396] width 232 height 57
click at [680, 415] on input "Value" at bounding box center [752, 396] width 232 height 57
paste input "Gut Soothe &amp; Glow [3 Bottles]"
type input "Gut Soothe &amp; Glow [3 Bottles]"
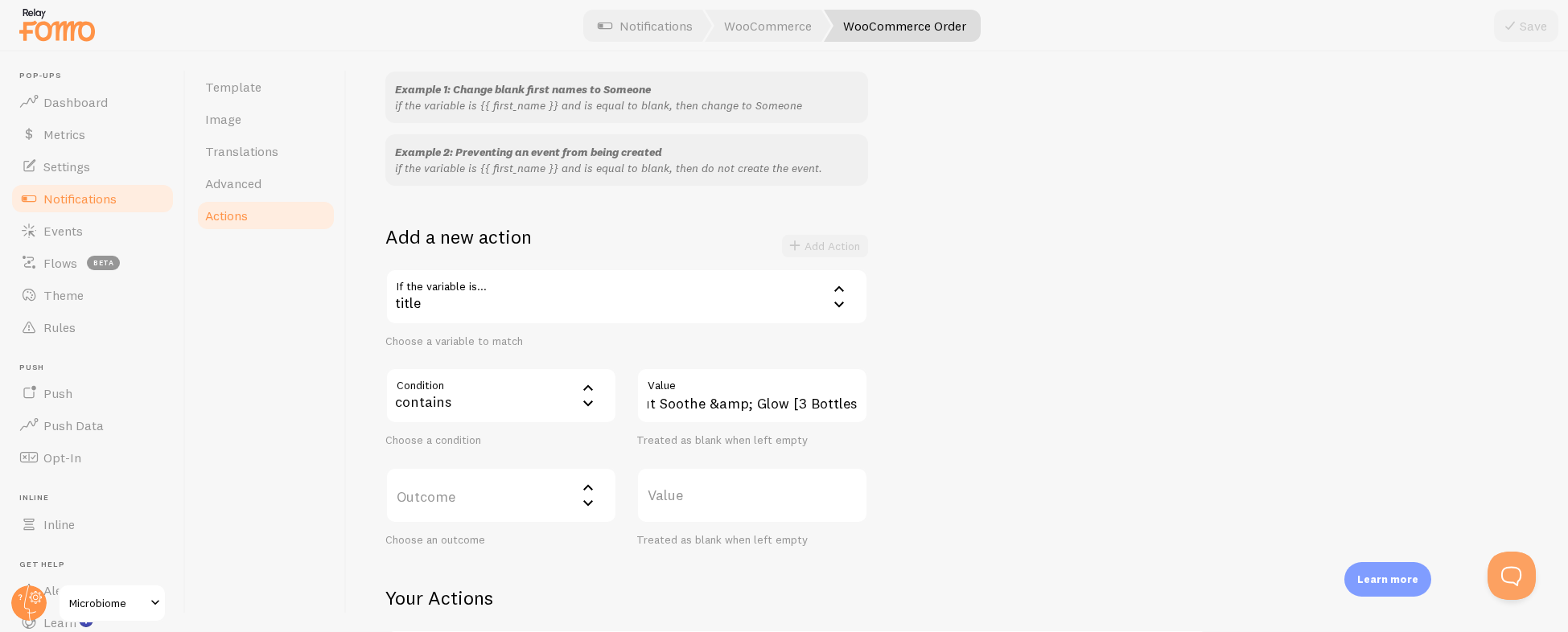
click at [482, 511] on label "Outcome" at bounding box center [501, 496] width 232 height 57
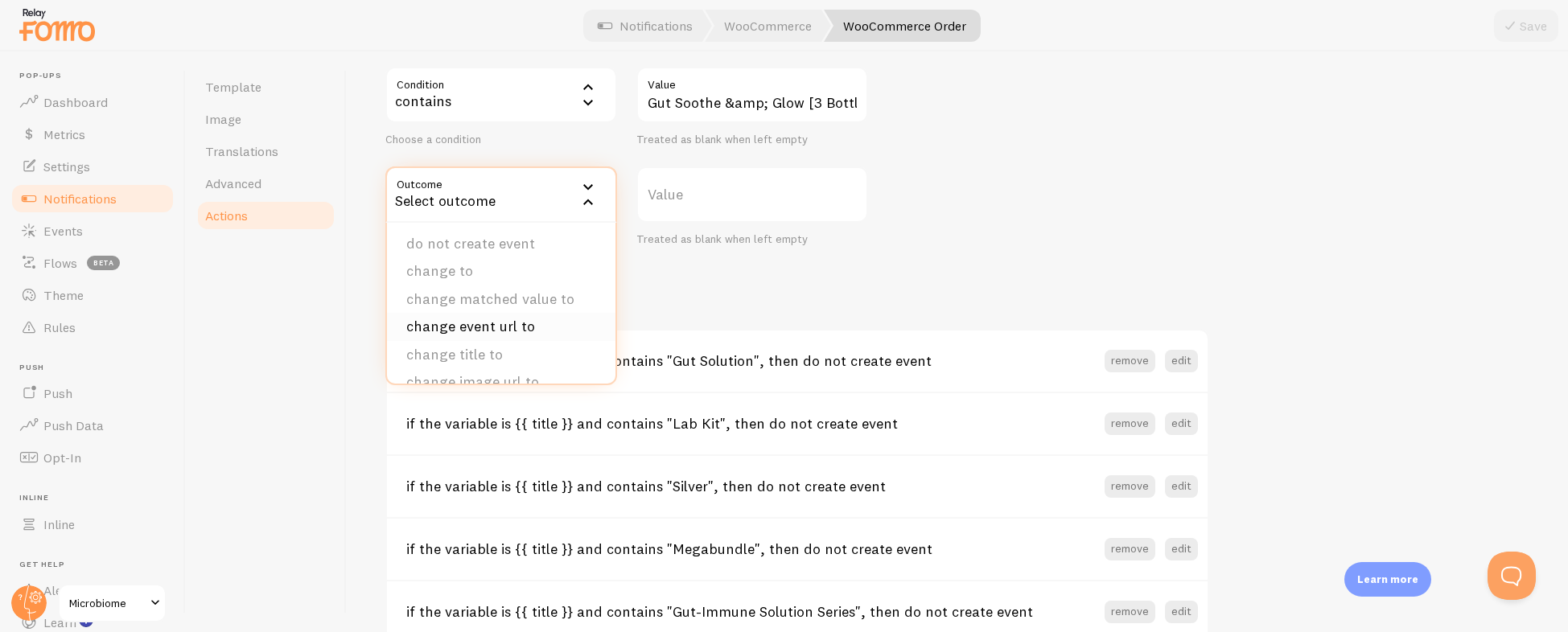
scroll to position [0, 0]
click at [491, 245] on li "do not create event" at bounding box center [501, 247] width 228 height 28
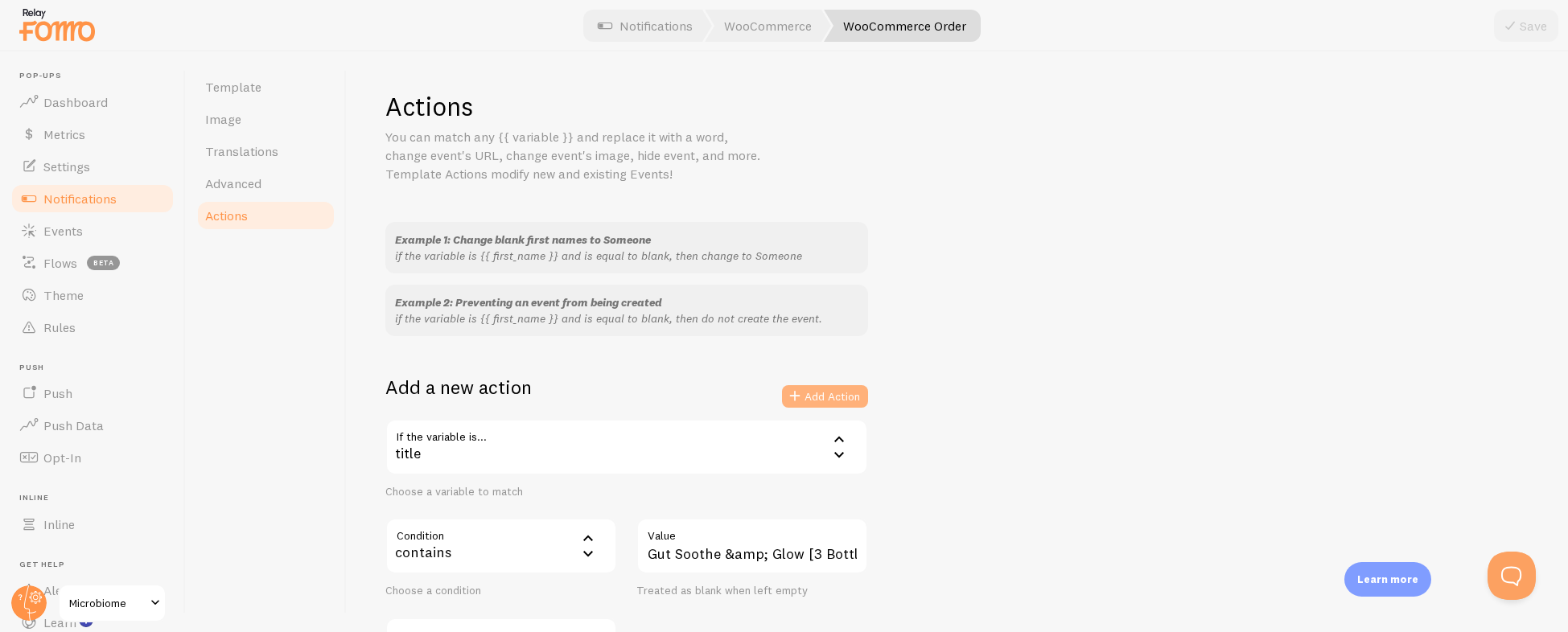
click at [822, 402] on button "Add Action" at bounding box center [825, 396] width 86 height 22
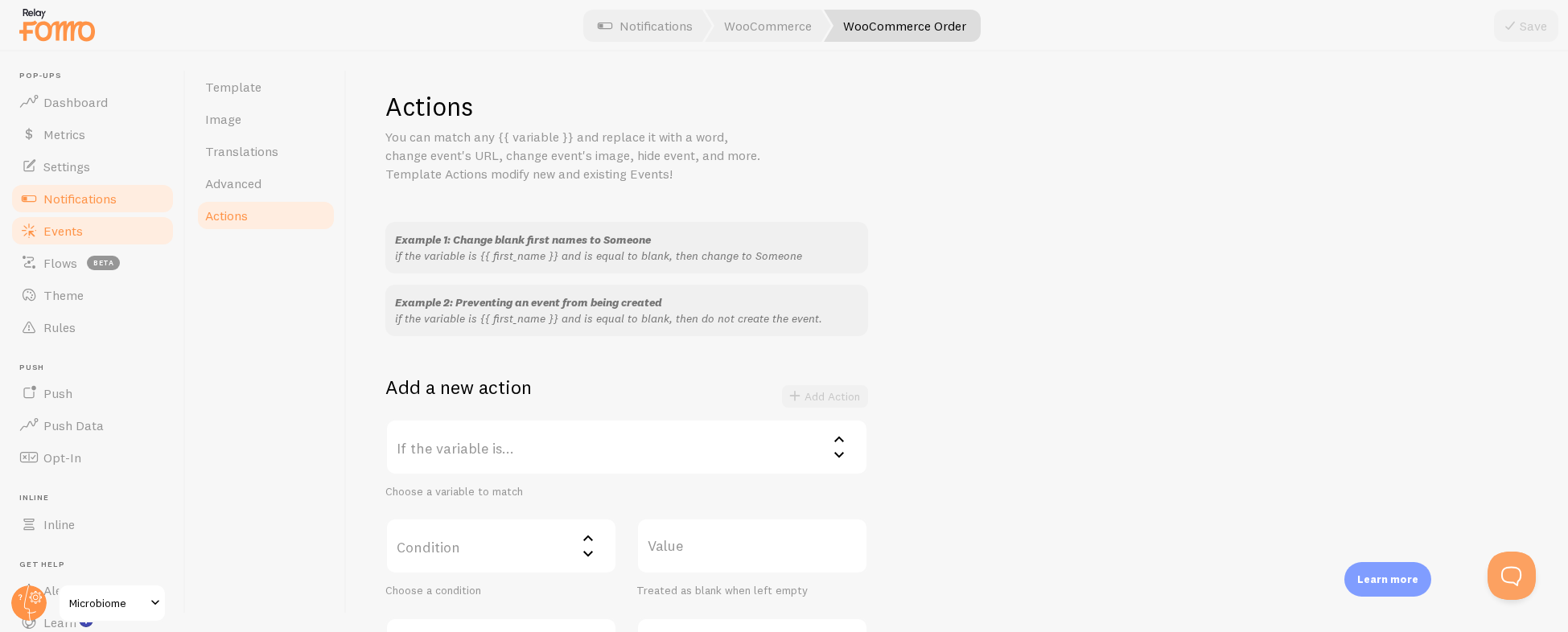
click at [141, 232] on link "Events" at bounding box center [92, 231] width 165 height 32
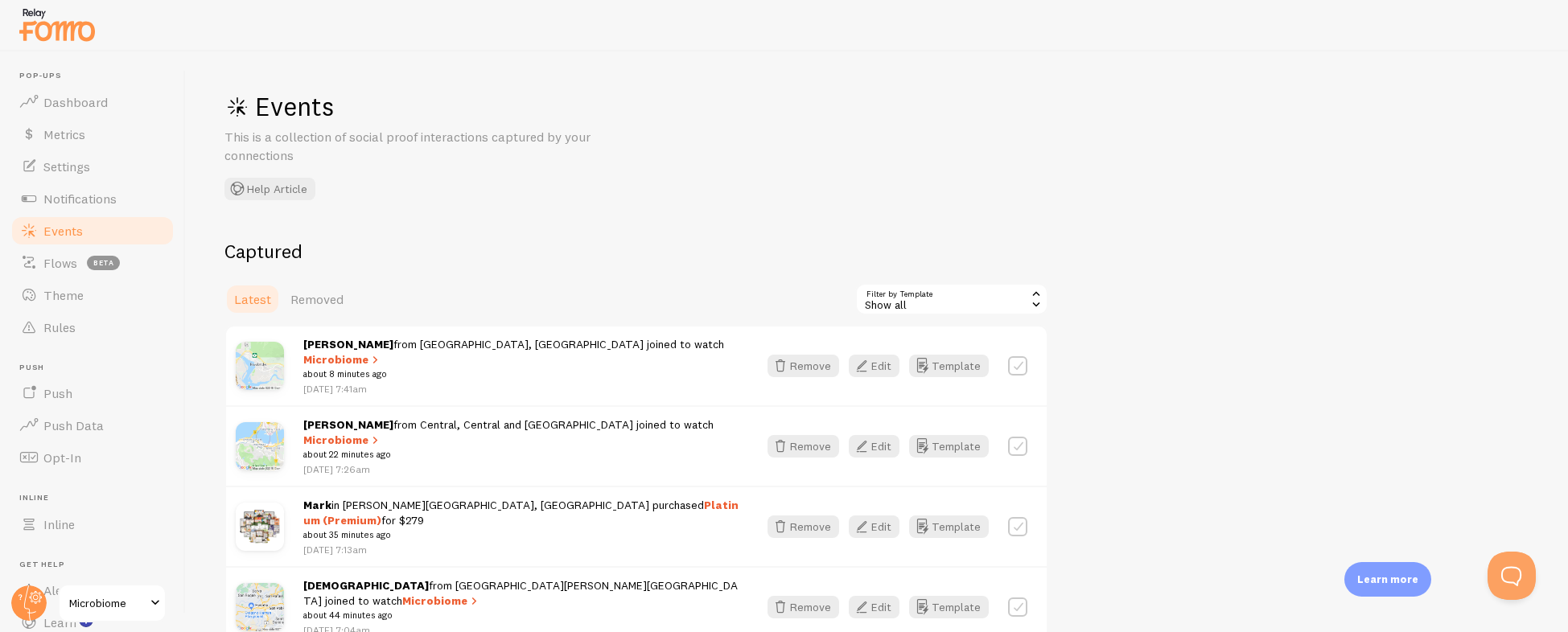
click at [965, 301] on div "Show all" at bounding box center [951, 299] width 193 height 32
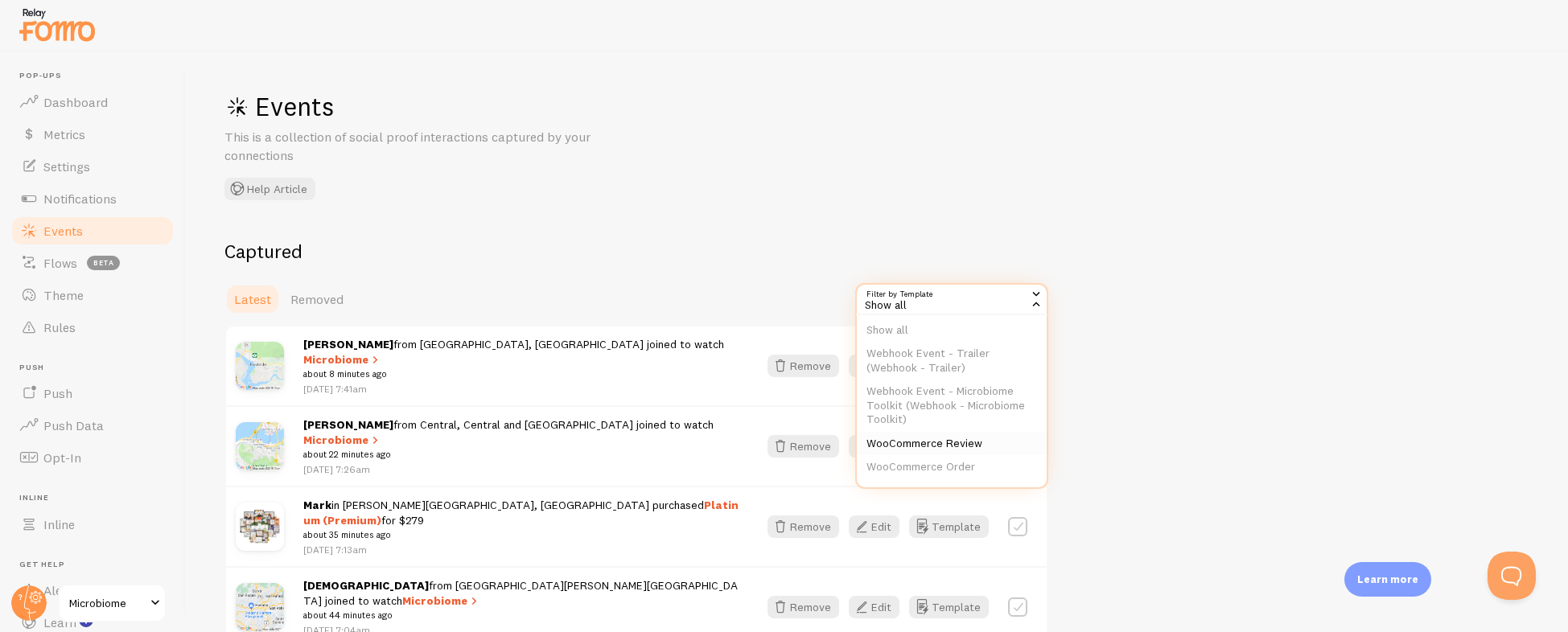
scroll to position [33, 0]
click at [944, 443] on li "WooCommerce Order" at bounding box center [951, 446] width 190 height 24
